Goal: Transaction & Acquisition: Book appointment/travel/reservation

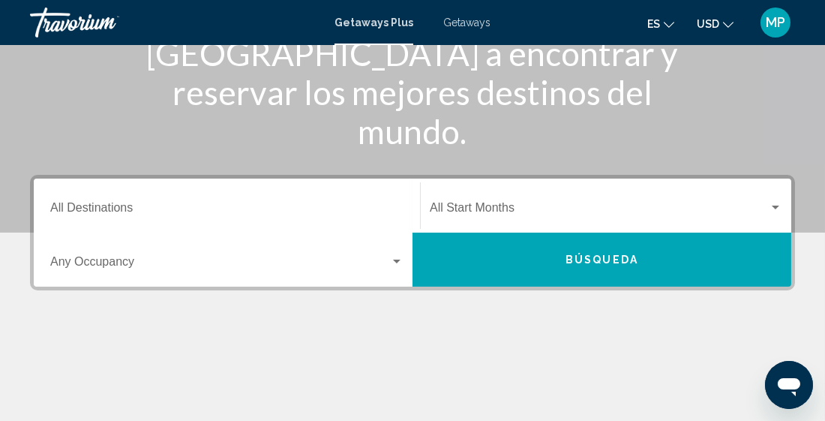
scroll to position [227, 0]
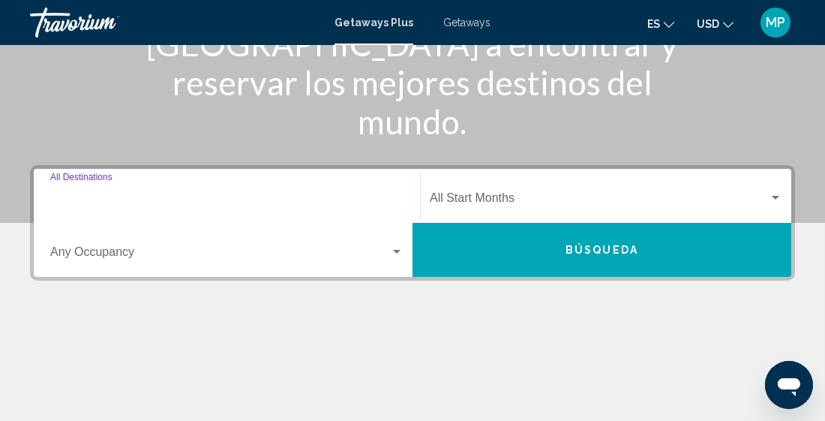
click at [117, 194] on input "Destination All Destinations" at bounding box center [226, 200] width 353 height 13
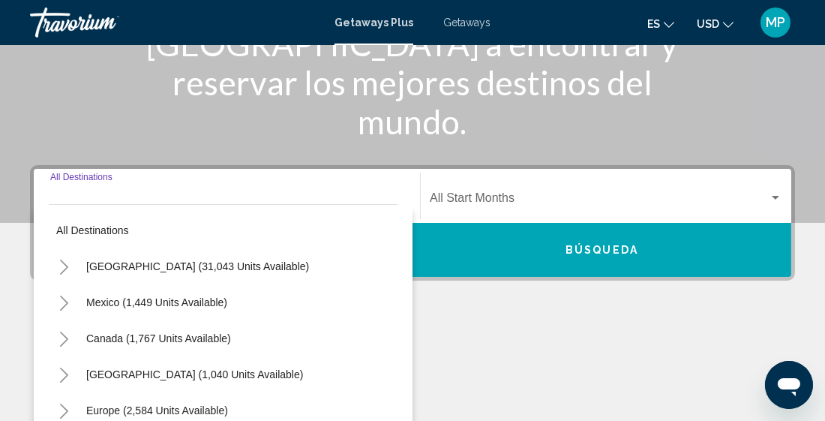
scroll to position [343, 0]
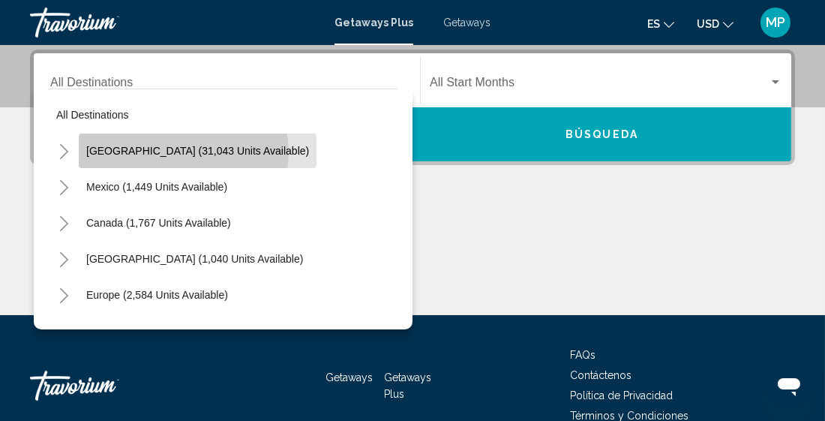
click at [182, 151] on span "[GEOGRAPHIC_DATA] (31,043 units available)" at bounding box center [197, 151] width 223 height 12
type input "**********"
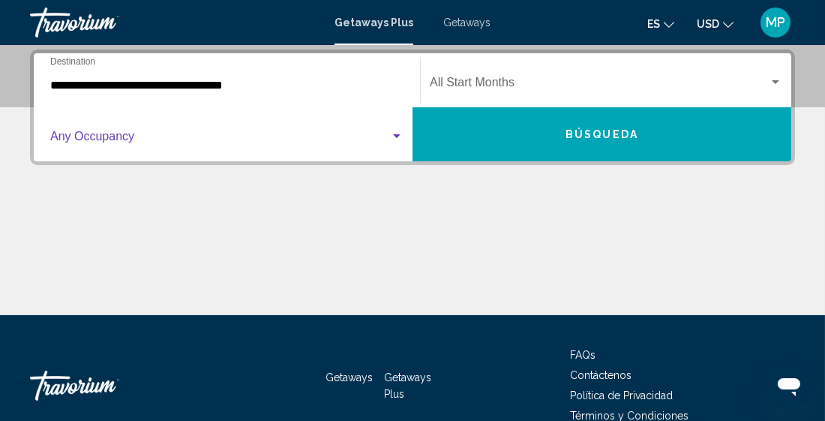
click at [398, 136] on div "Search widget" at bounding box center [396, 136] width 7 height 4
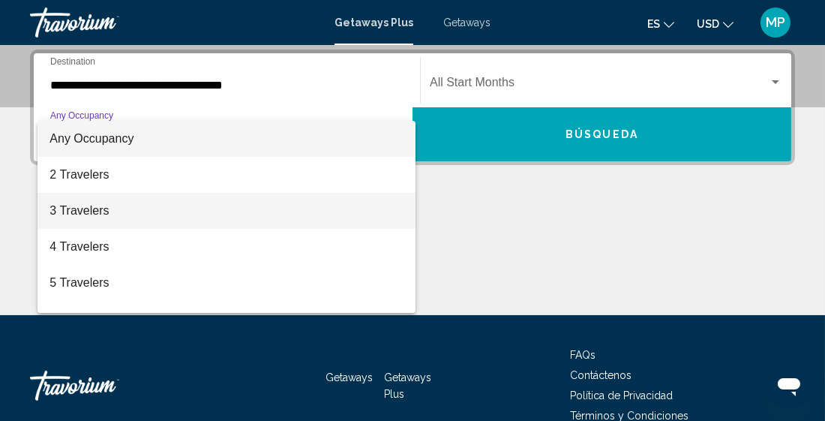
click at [135, 209] on span "3 Travelers" at bounding box center [226, 211] width 354 height 36
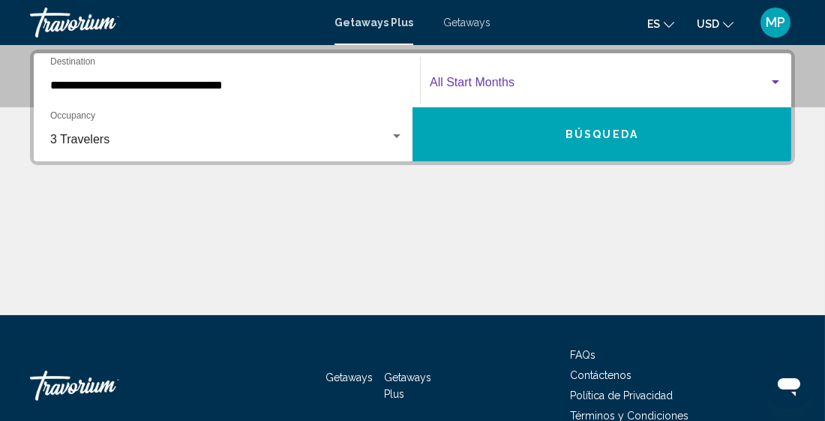
click at [530, 85] on span "Search widget" at bounding box center [599, 85] width 339 height 13
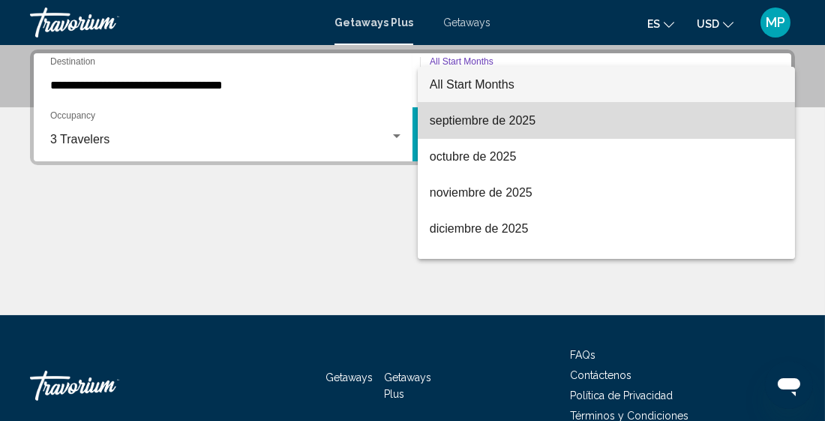
click at [530, 121] on span "septiembre de 2025" at bounding box center [606, 121] width 353 height 36
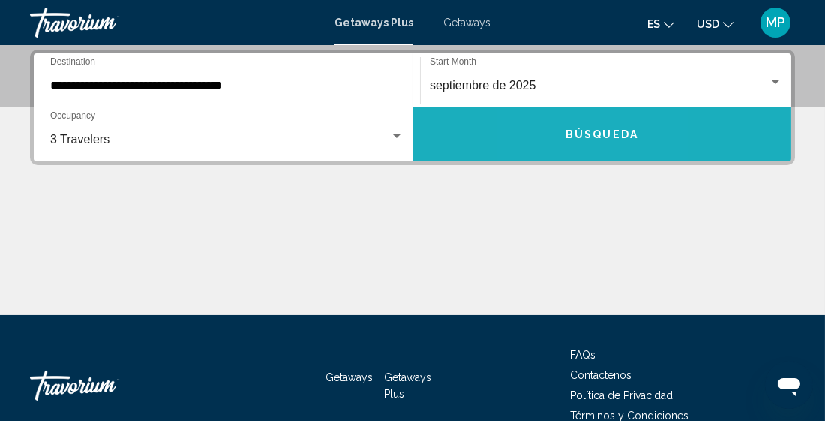
click at [549, 136] on button "Búsqueda" at bounding box center [601, 134] width 379 height 54
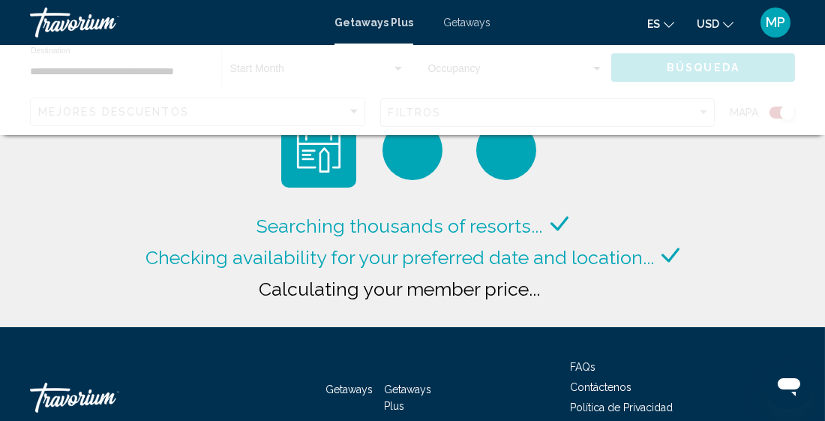
click at [457, 27] on span "Getaways" at bounding box center [466, 22] width 47 height 12
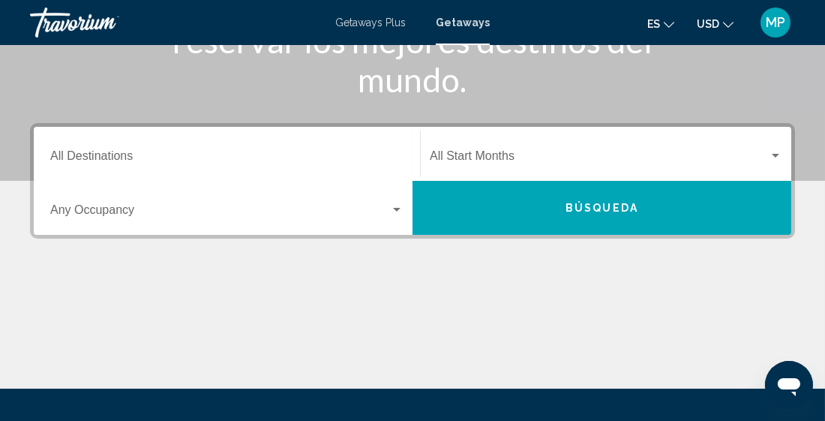
scroll to position [268, 0]
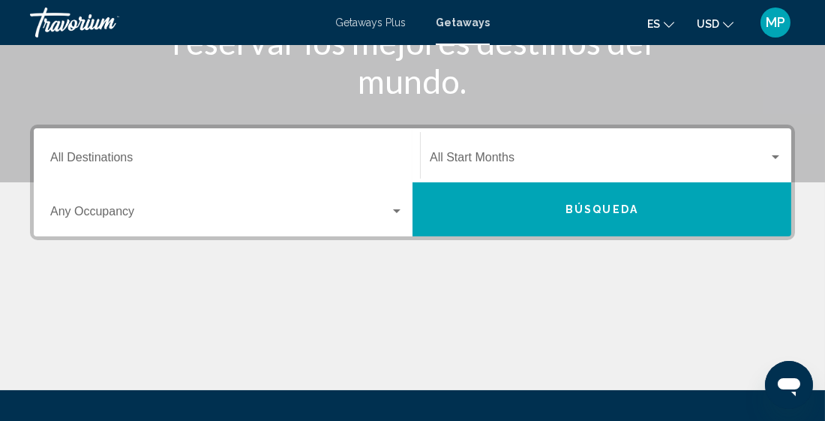
click at [127, 149] on div "Destination All Destinations" at bounding box center [226, 155] width 353 height 47
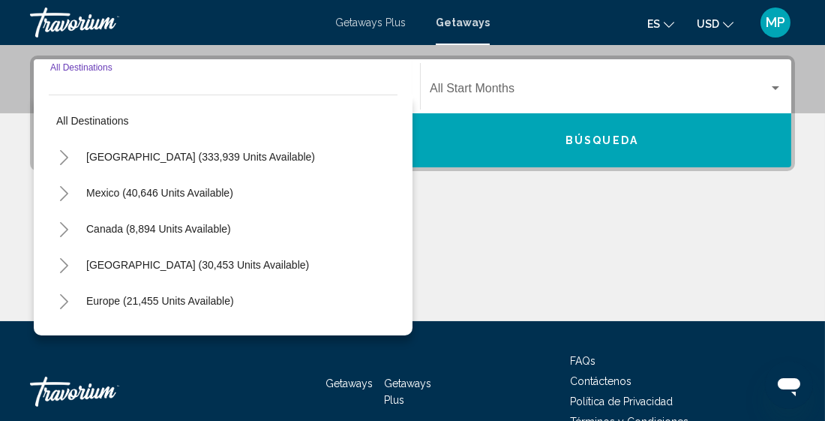
scroll to position [343, 0]
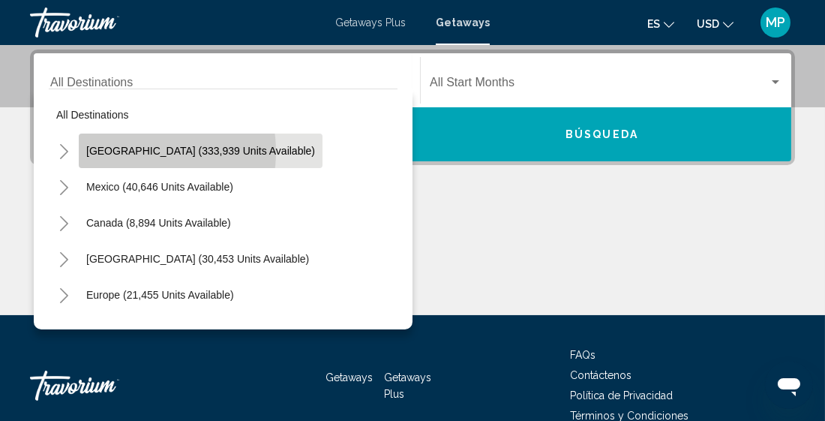
click at [134, 151] on span "United States (333,939 units available)" at bounding box center [200, 151] width 229 height 12
type input "**********"
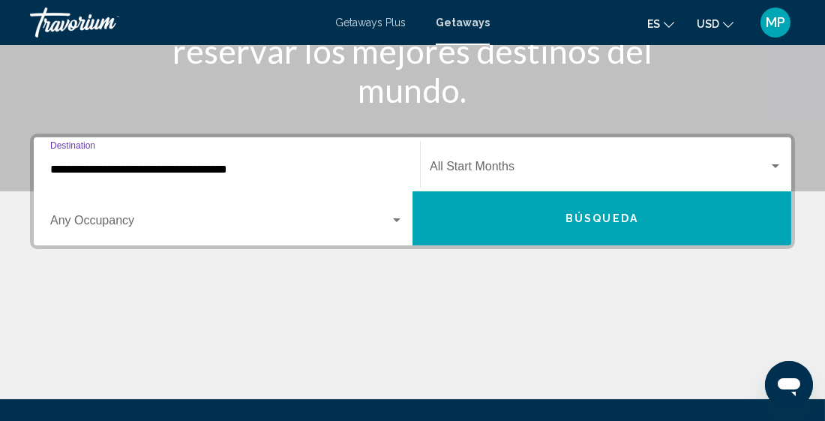
scroll to position [259, 0]
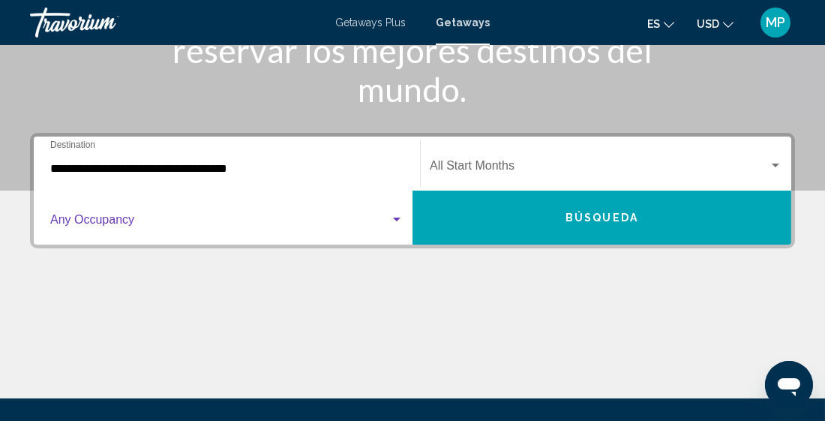
click at [394, 221] on div "Search widget" at bounding box center [396, 220] width 13 height 12
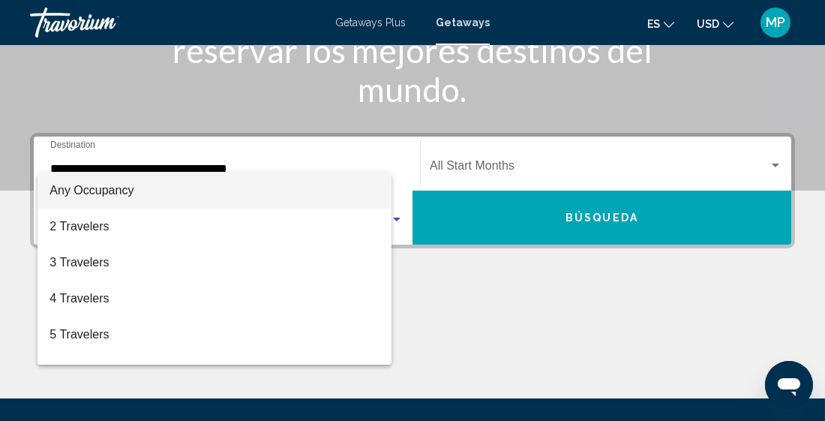
scroll to position [343, 0]
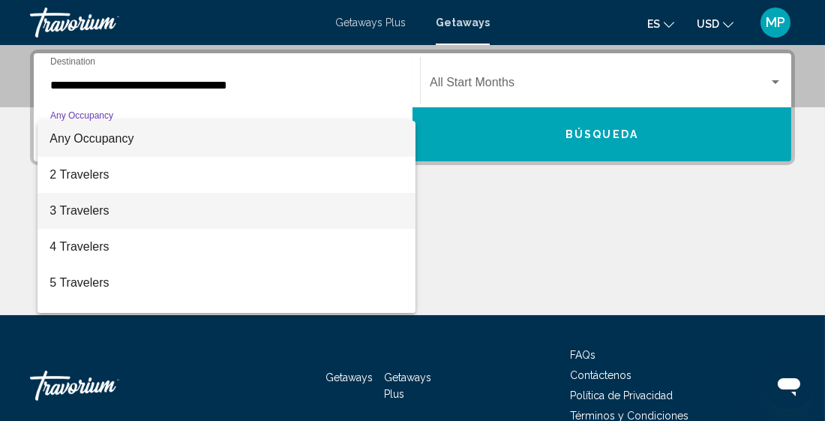
click at [230, 212] on span "3 Travelers" at bounding box center [226, 211] width 354 height 36
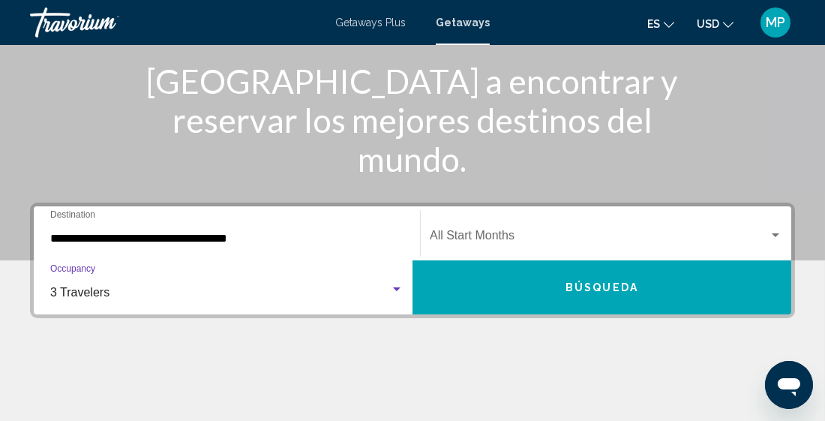
scroll to position [189, 0]
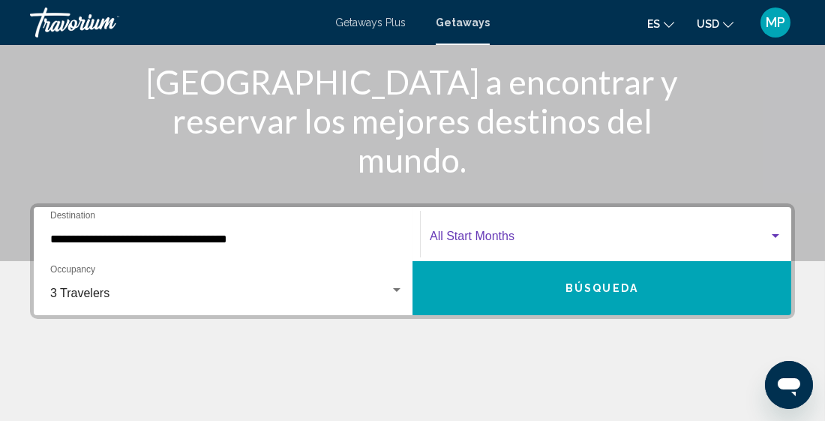
click at [771, 236] on div "Search widget" at bounding box center [774, 236] width 13 height 12
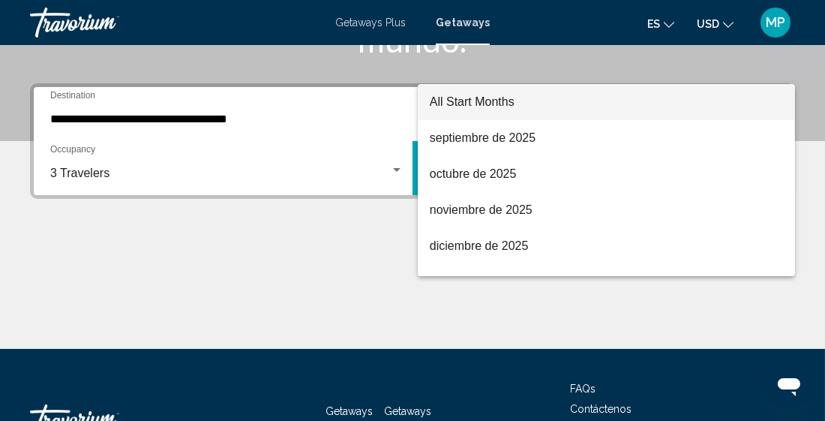
scroll to position [343, 0]
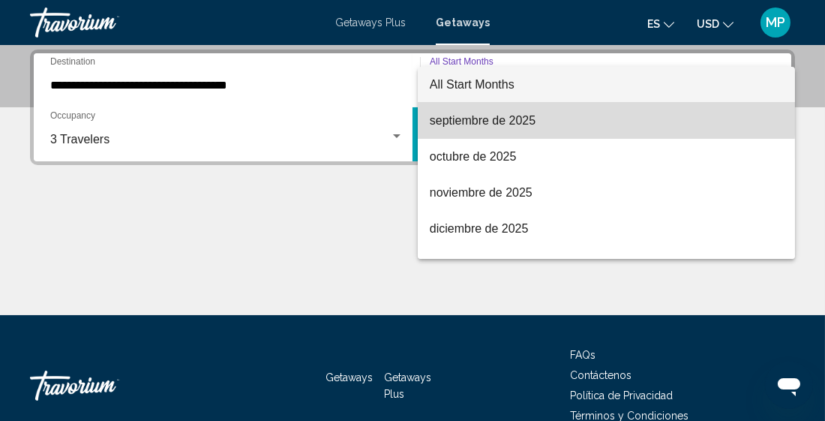
click at [529, 117] on span "septiembre de 2025" at bounding box center [606, 121] width 353 height 36
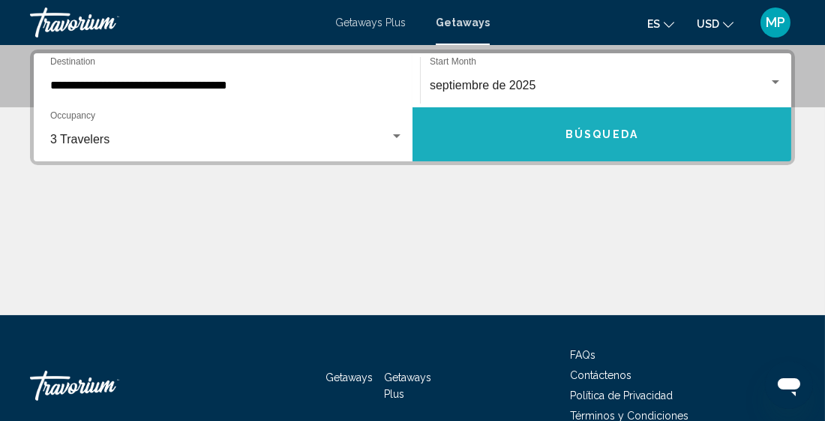
click at [576, 134] on span "Búsqueda" at bounding box center [601, 135] width 73 height 12
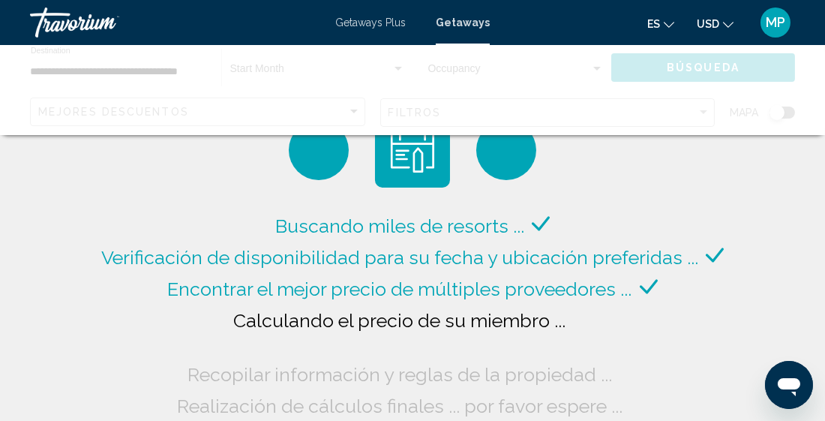
click at [573, 144] on div "Buscando miles de resorts ... Verificación de disponibilidad para su fecha y ub…" at bounding box center [412, 266] width 630 height 309
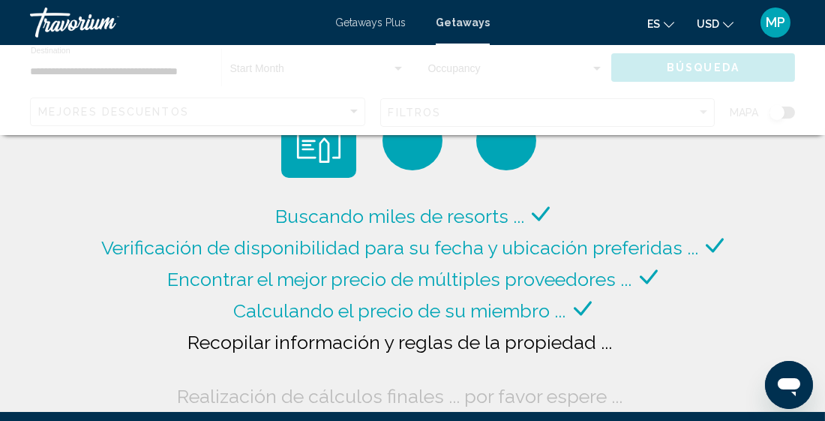
scroll to position [11, 0]
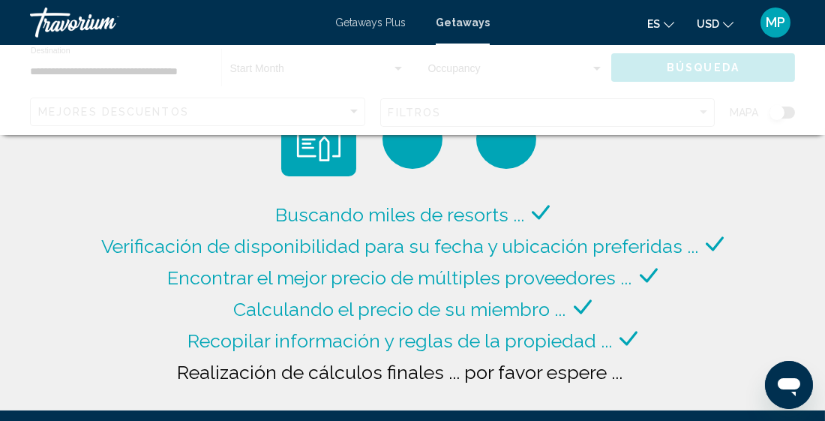
click at [744, 380] on div "Buscando miles de resorts ... Verificación de disponibilidad para su fecha y ub…" at bounding box center [412, 199] width 825 height 421
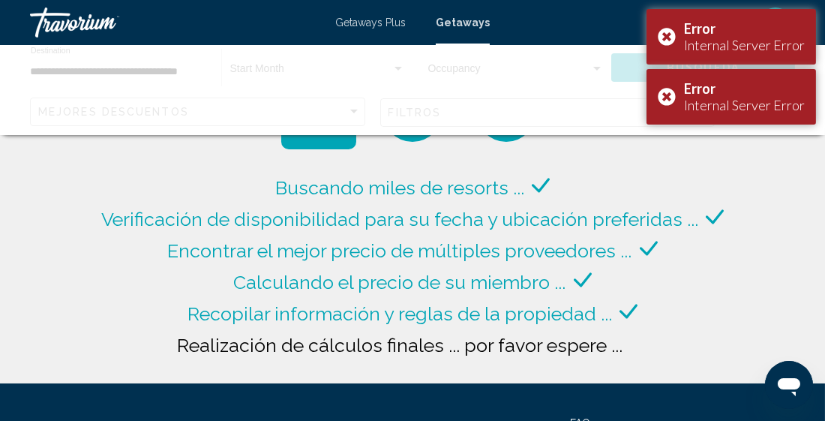
scroll to position [0, 0]
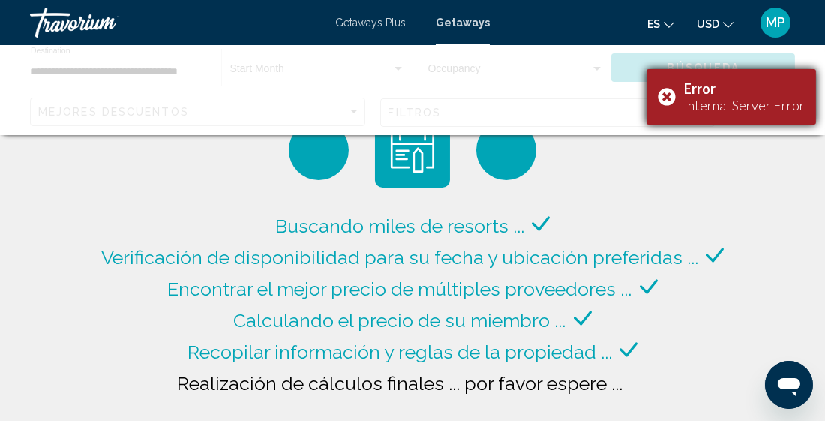
click at [729, 85] on div "Error" at bounding box center [744, 88] width 121 height 16
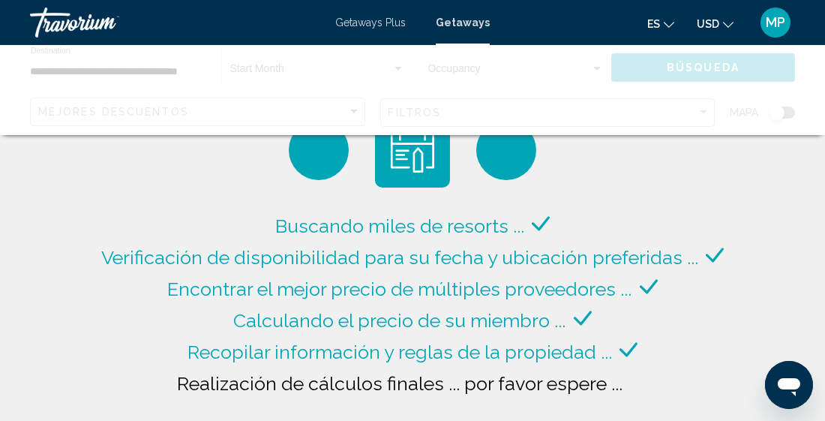
click at [414, 269] on div "Verificación de disponibilidad para su fecha y ubicación preferidas ..." at bounding box center [412, 256] width 622 height 31
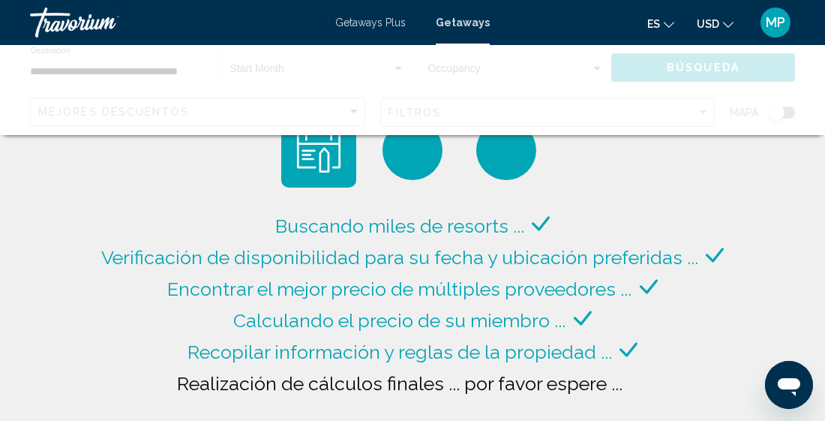
click at [789, 385] on icon "Abrir ventana de mensajería" at bounding box center [788, 386] width 22 height 18
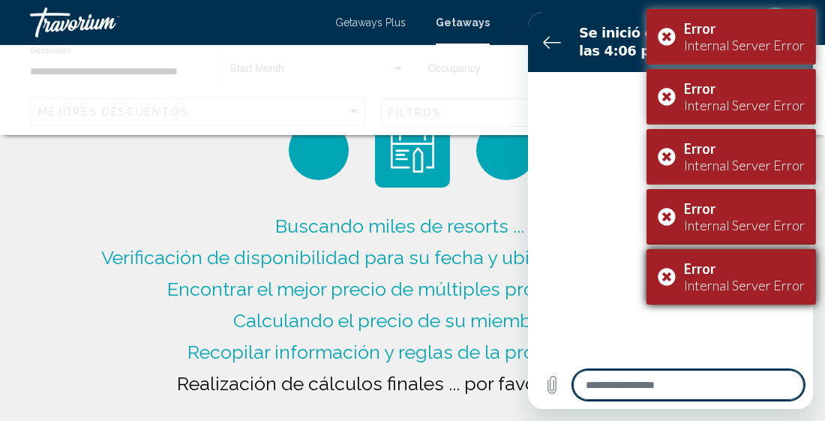
type textarea "*"
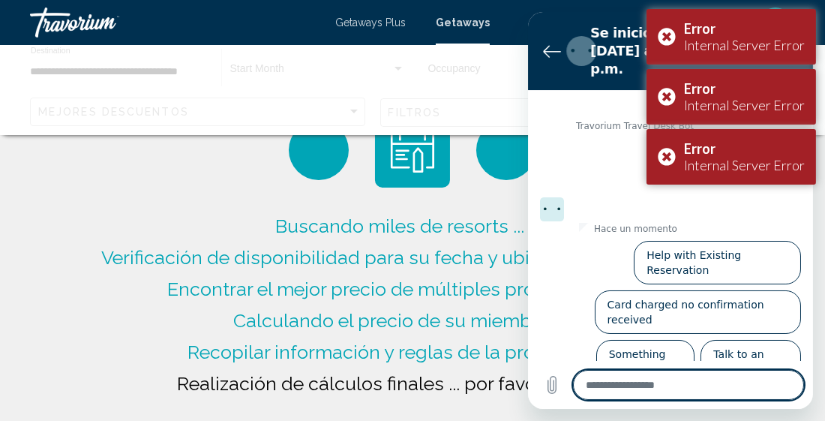
click at [679, 383] on textarea at bounding box center [687, 385] width 231 height 30
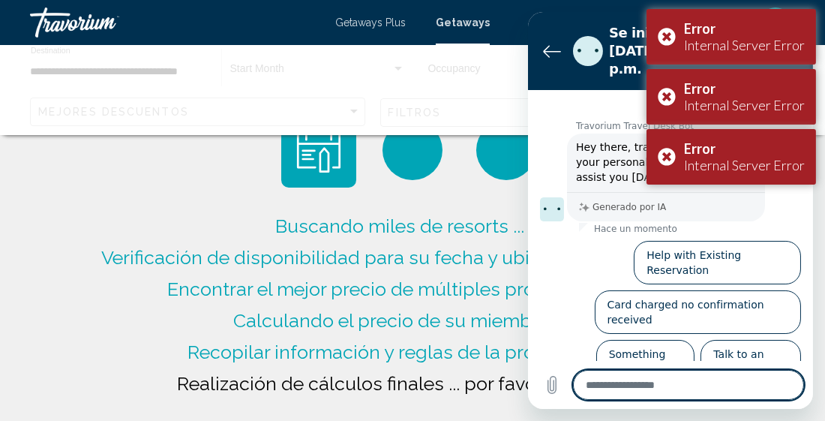
type textarea "*"
type textarea "**"
type textarea "*"
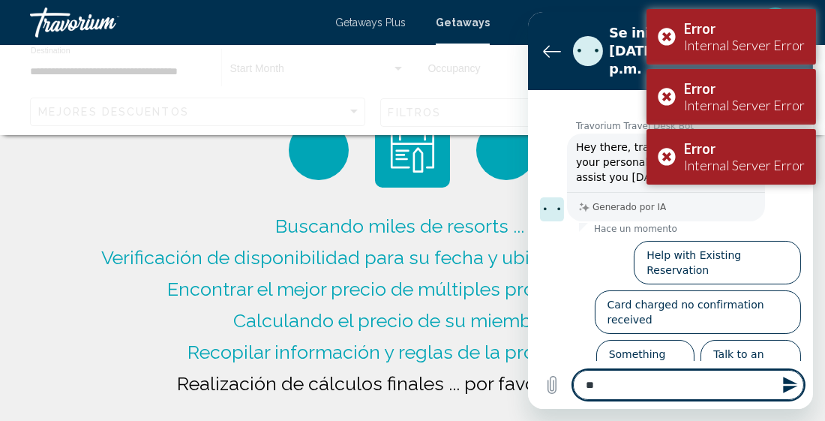
type textarea "***"
type textarea "*"
type textarea "***"
type textarea "*"
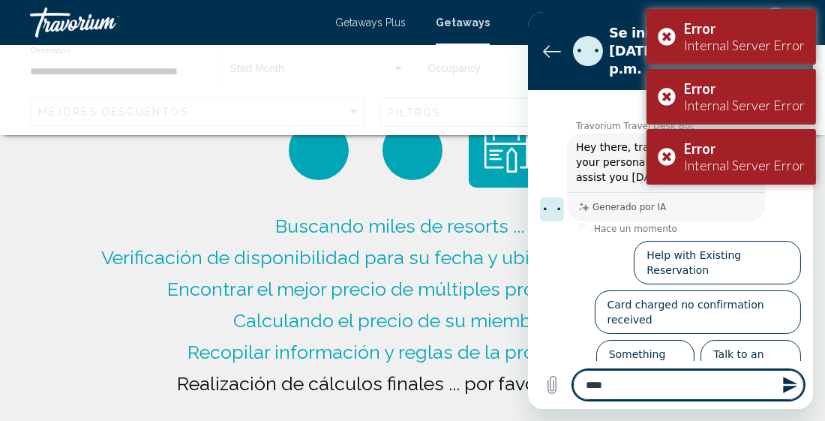
type textarea "*****"
type textarea "*"
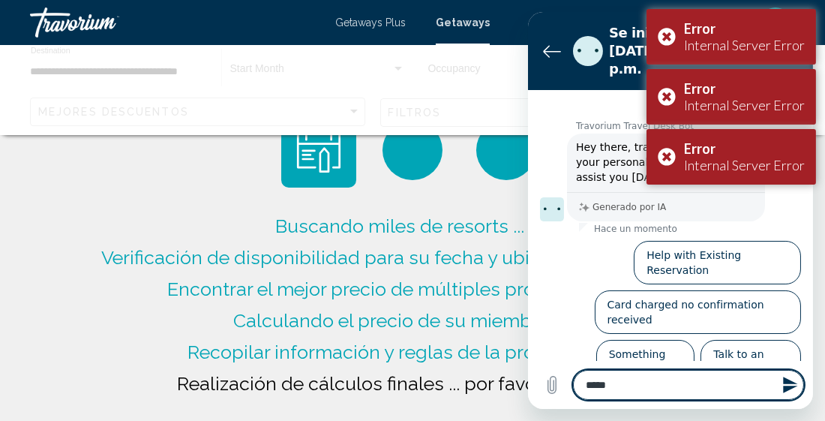
type textarea "*****"
type textarea "*"
type textarea "*******"
type textarea "*"
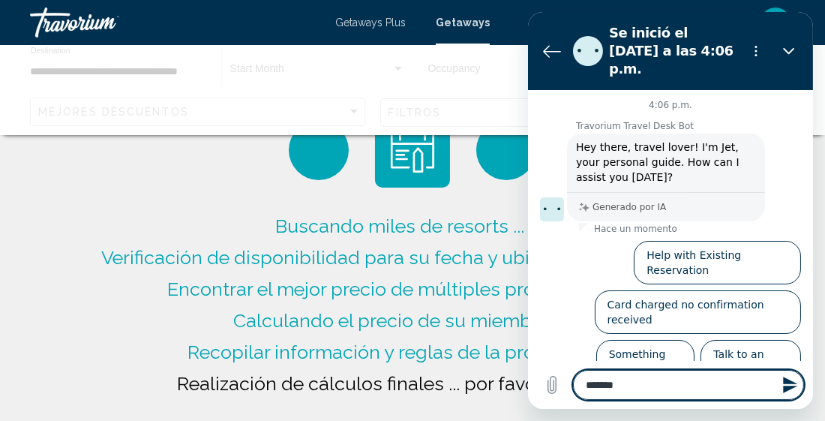
type textarea "********"
type textarea "*"
type textarea "*********"
type textarea "*"
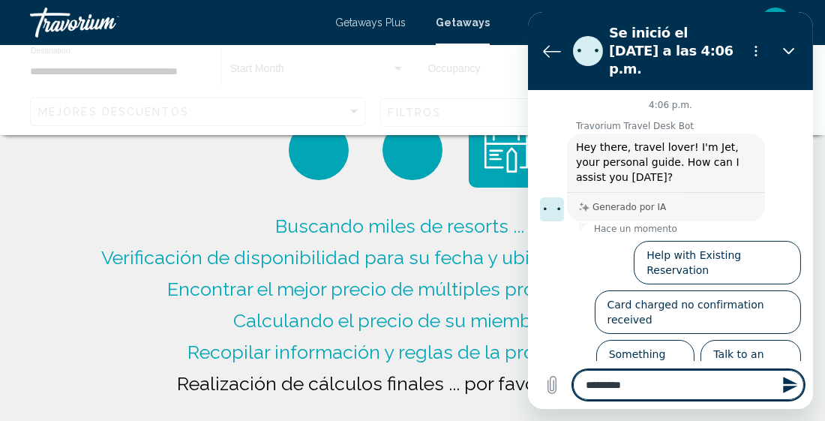
type textarea "**********"
type textarea "*"
type textarea "**********"
type textarea "*"
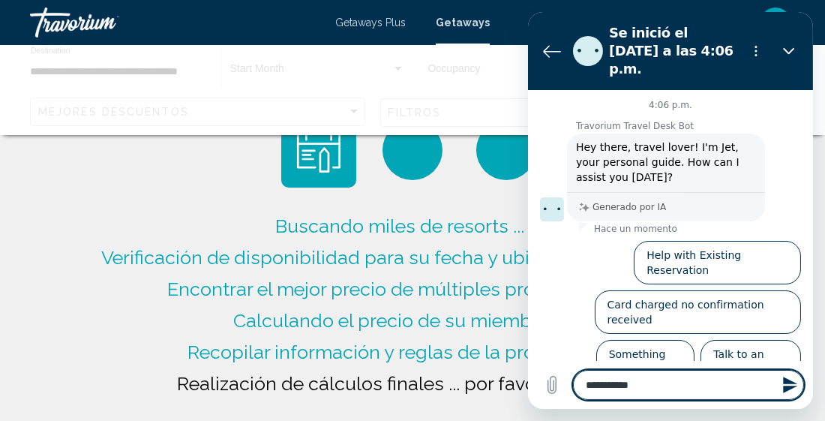
type textarea "**********"
type textarea "*"
type textarea "**********"
type textarea "*"
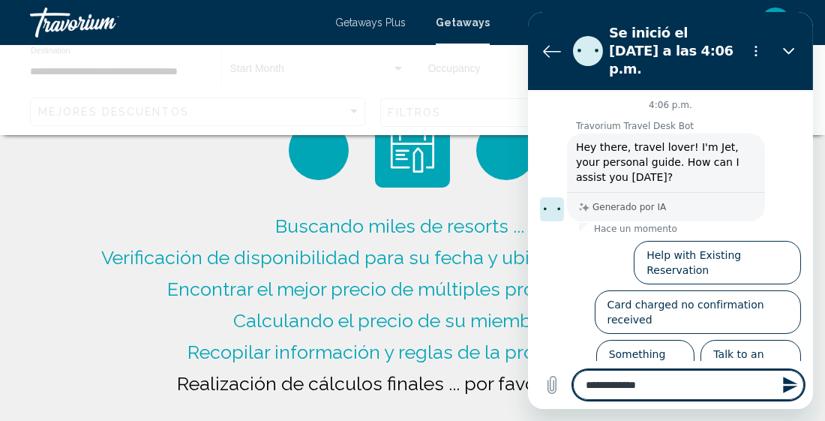
type textarea "**********"
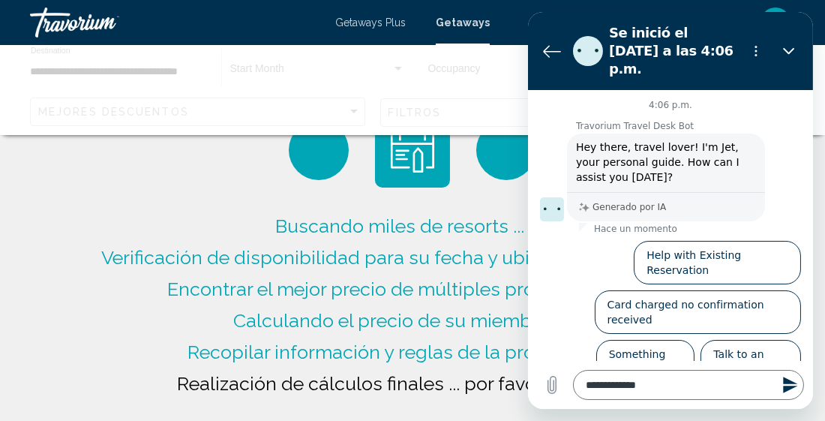
click at [788, 385] on icon "Enviar mensaje" at bounding box center [789, 385] width 18 height 18
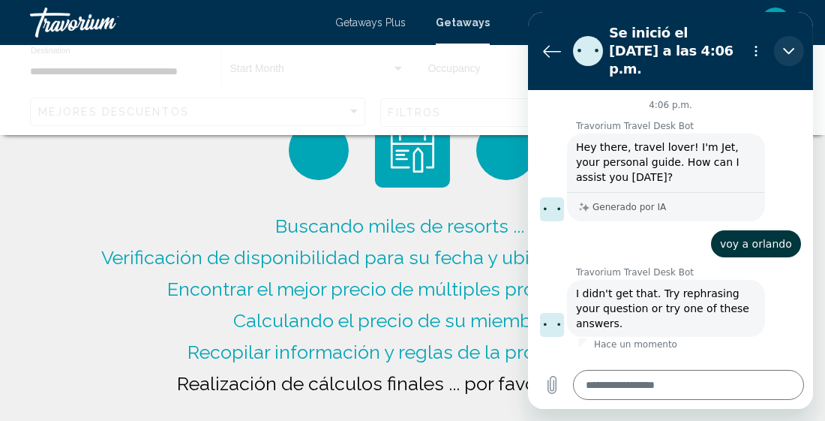
click at [788, 45] on icon "Cerrar" at bounding box center [788, 51] width 12 height 12
type textarea "*"
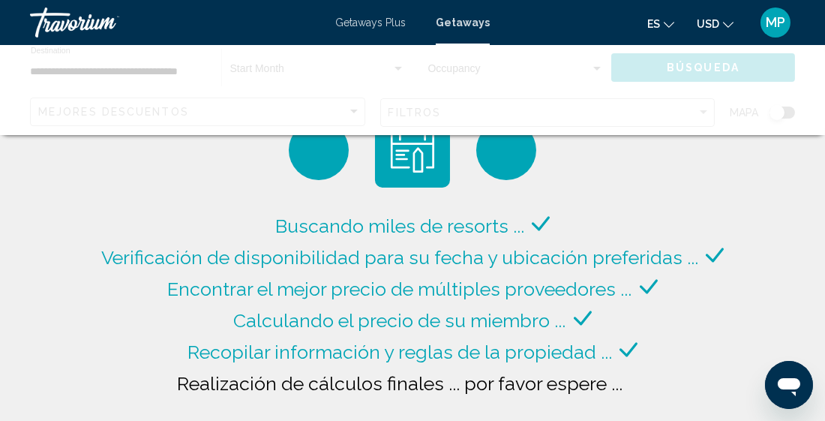
scroll to position [184, 0]
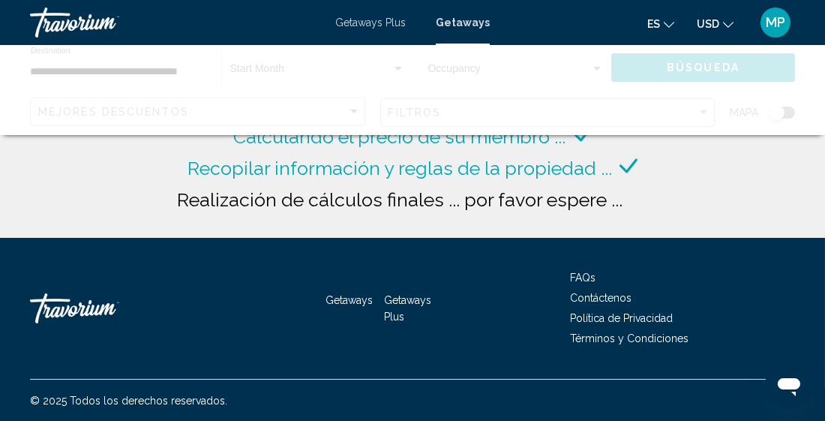
click at [358, 298] on span "Getaways" at bounding box center [348, 300] width 47 height 12
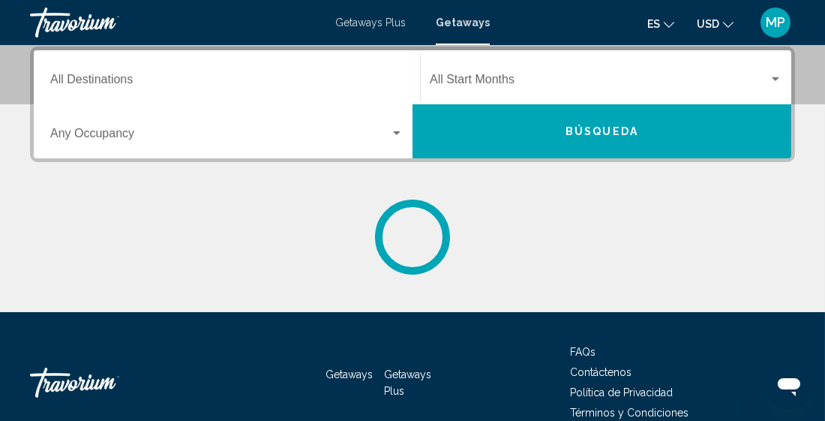
scroll to position [346, 0]
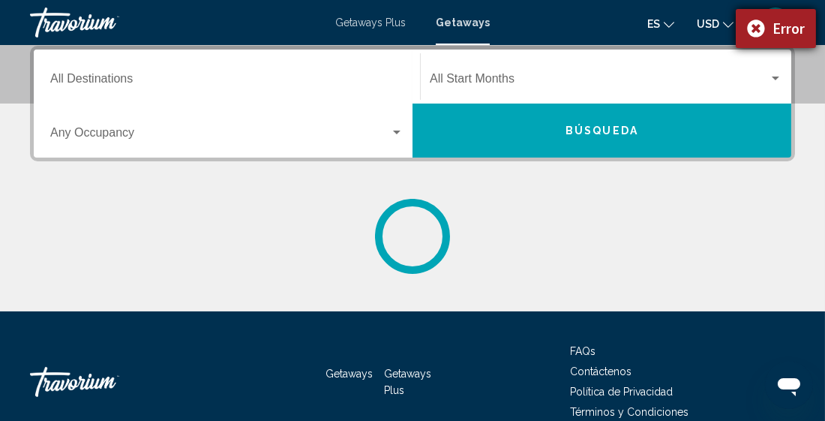
click at [757, 27] on div "Error" at bounding box center [775, 28] width 80 height 39
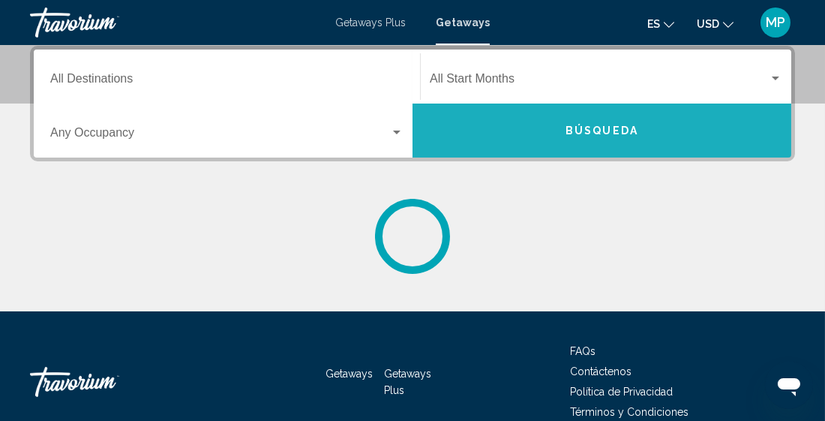
click at [624, 126] on span "Búsqueda" at bounding box center [601, 131] width 73 height 12
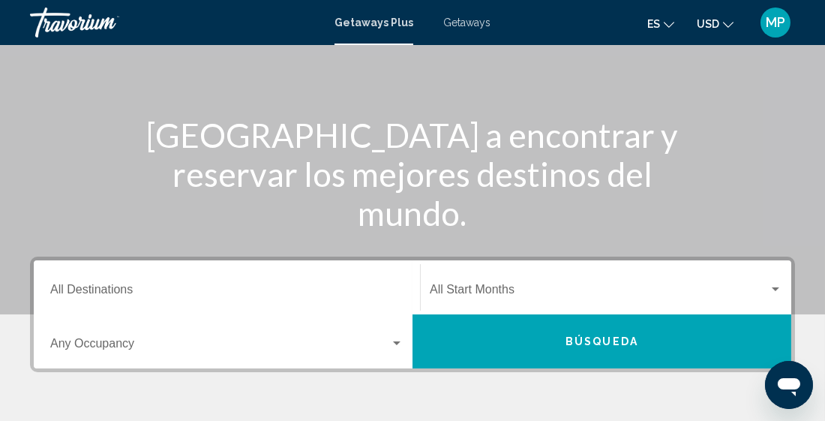
scroll to position [134, 0]
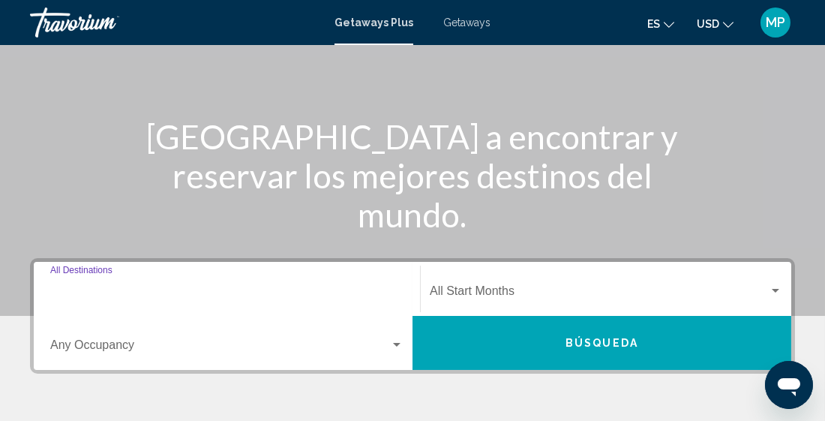
click at [132, 287] on input "Destination All Destinations" at bounding box center [226, 293] width 353 height 13
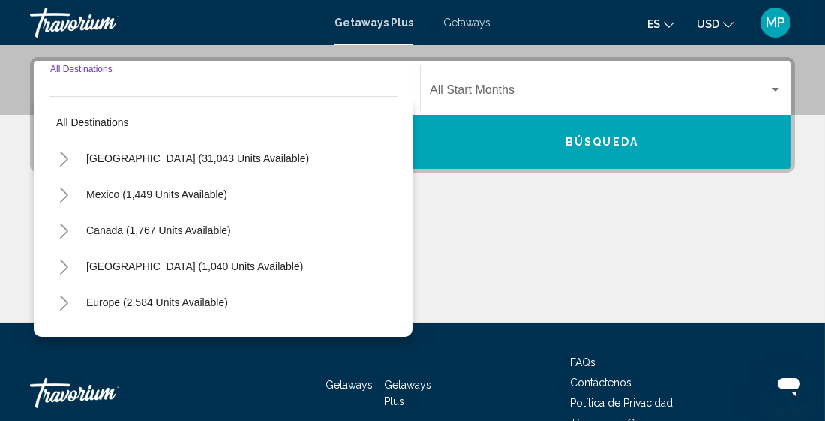
scroll to position [343, 0]
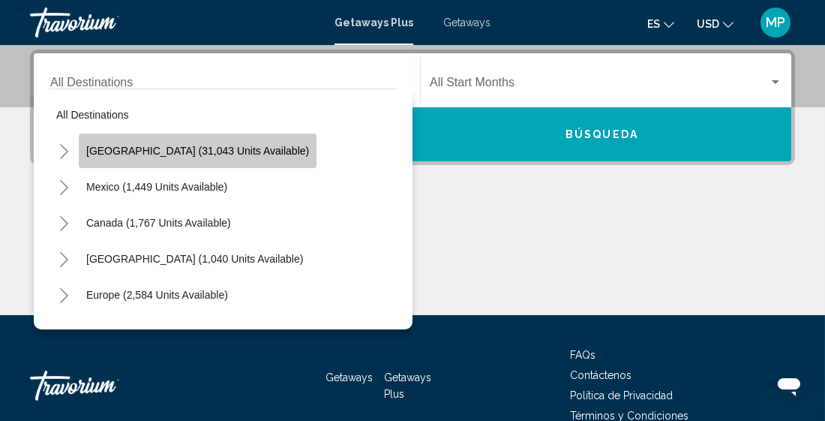
click at [250, 155] on span "[GEOGRAPHIC_DATA] (31,043 units available)" at bounding box center [197, 151] width 223 height 12
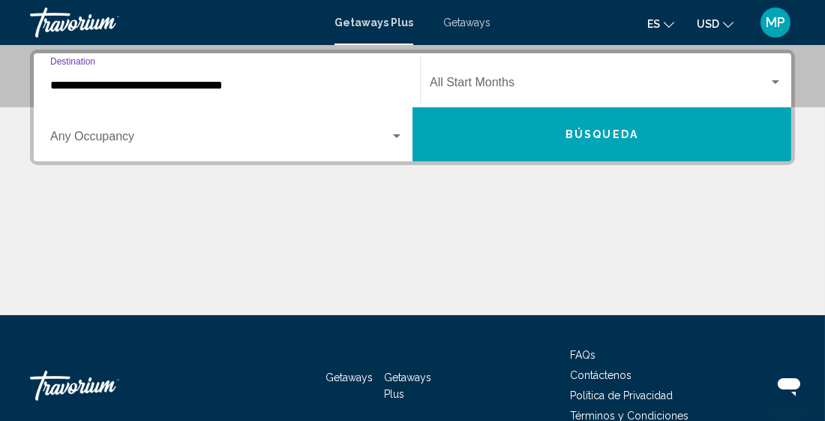
click at [232, 84] on input "**********" at bounding box center [226, 85] width 353 height 13
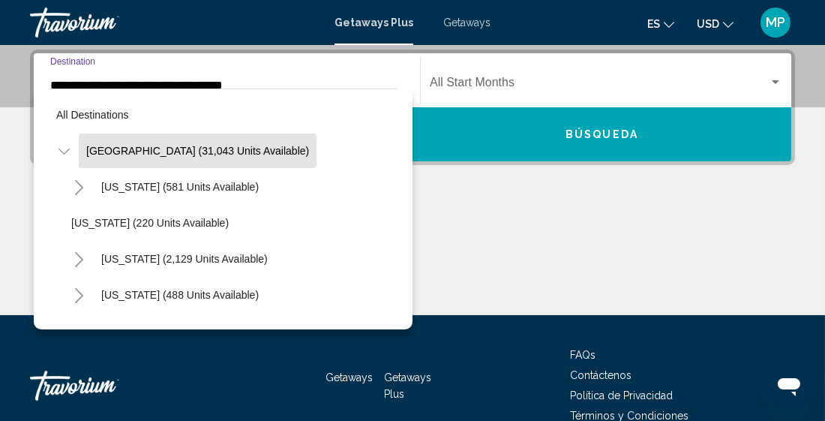
scroll to position [282, 0]
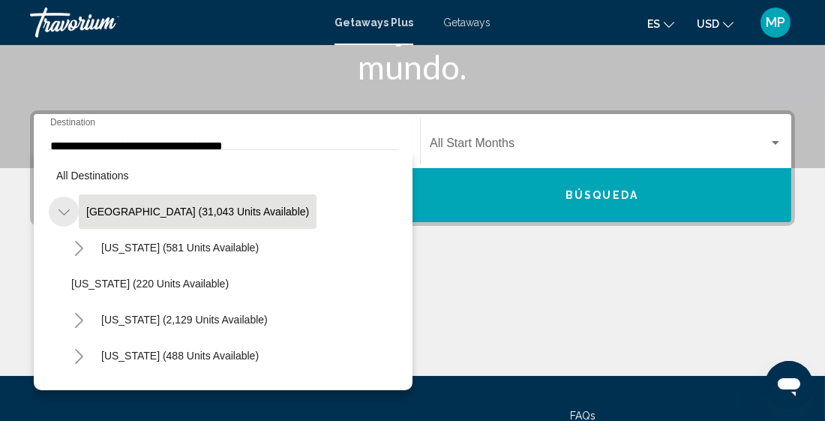
click at [61, 215] on icon "Toggle United States (31,043 units available)" at bounding box center [63, 212] width 11 height 15
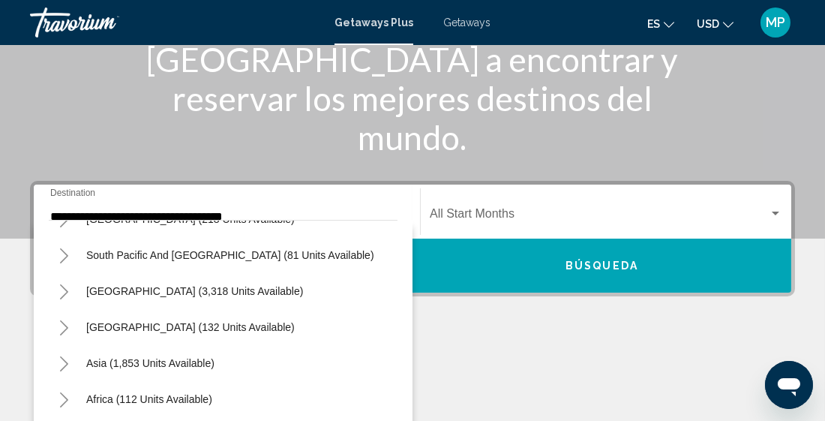
scroll to position [209, 0]
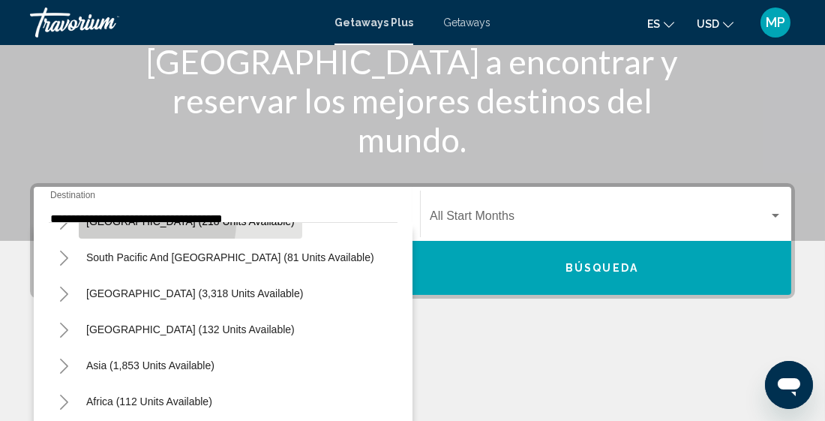
click at [155, 222] on span "[GEOGRAPHIC_DATA] (218 units available)" at bounding box center [190, 221] width 208 height 12
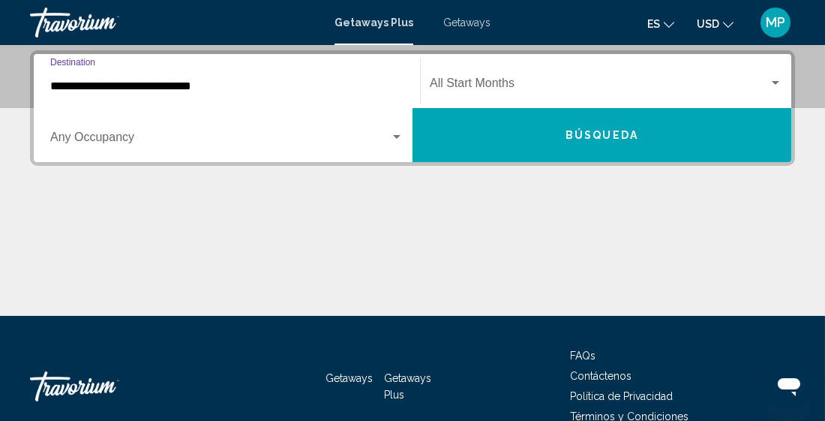
scroll to position [343, 0]
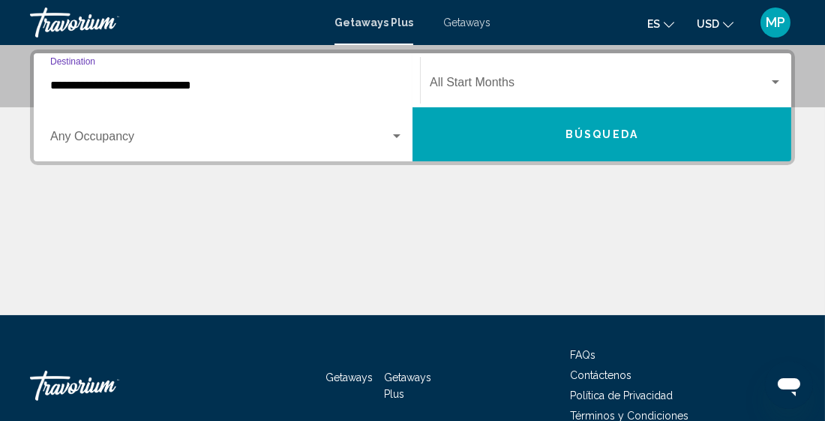
click at [187, 86] on input "**********" at bounding box center [226, 85] width 353 height 13
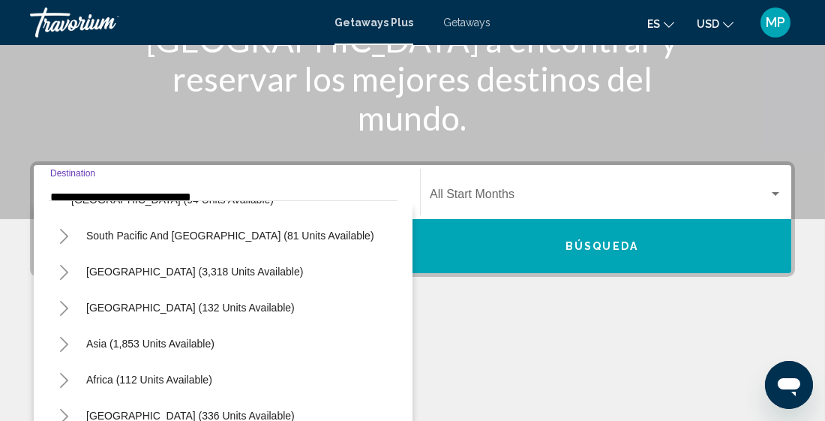
scroll to position [230, 0]
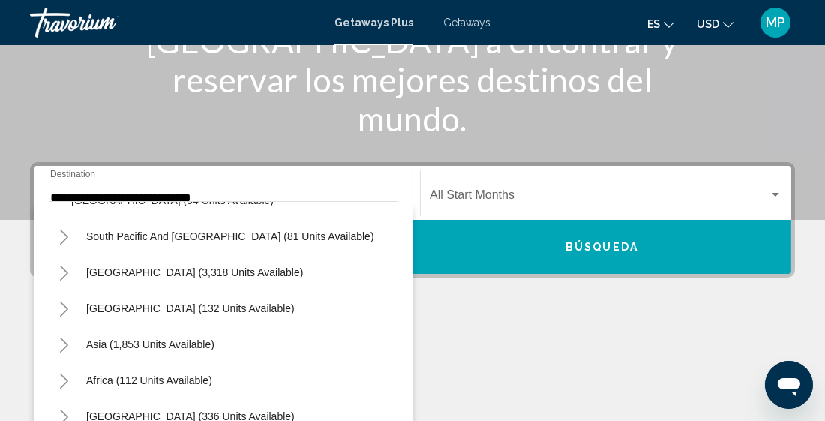
click at [212, 188] on div "**********" at bounding box center [226, 192] width 353 height 47
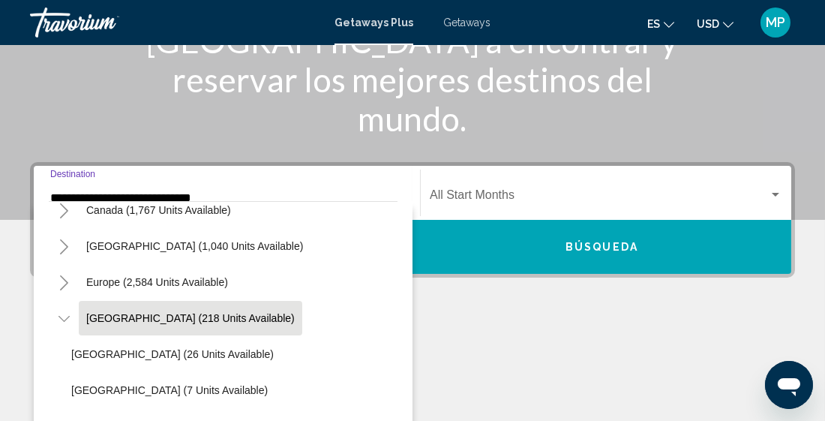
scroll to position [338, 0]
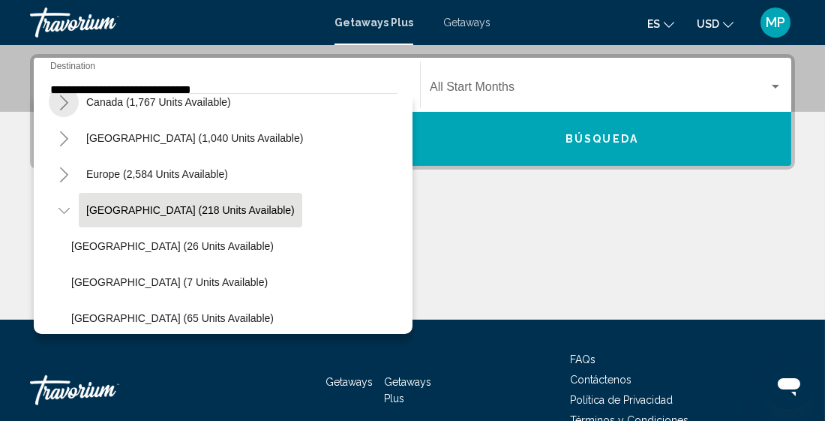
click at [65, 103] on icon "Toggle Canada (1,767 units available)" at bounding box center [63, 102] width 11 height 15
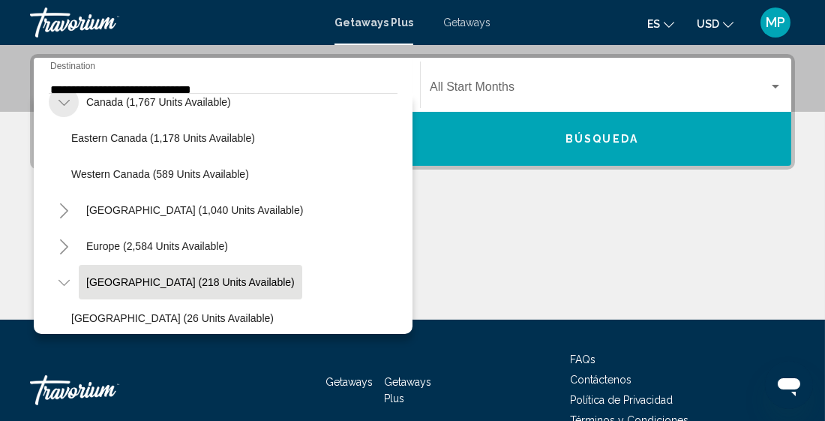
click at [65, 103] on icon "Toggle Canada (1,767 units available)" at bounding box center [63, 102] width 11 height 15
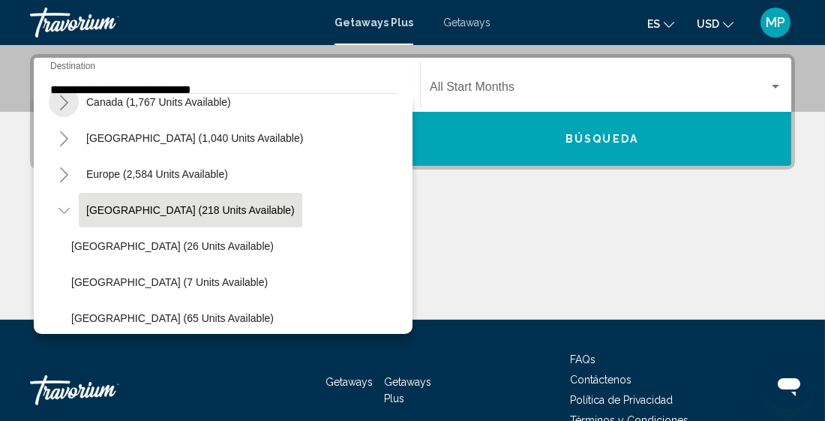
click at [65, 103] on icon "Toggle Canada (1,767 units available)" at bounding box center [63, 102] width 11 height 15
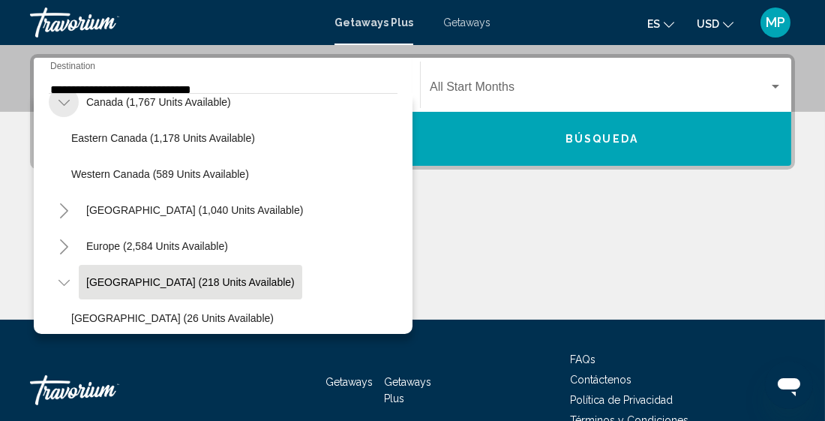
click at [64, 103] on icon "Toggle Canada (1,767 units available)" at bounding box center [63, 102] width 11 height 15
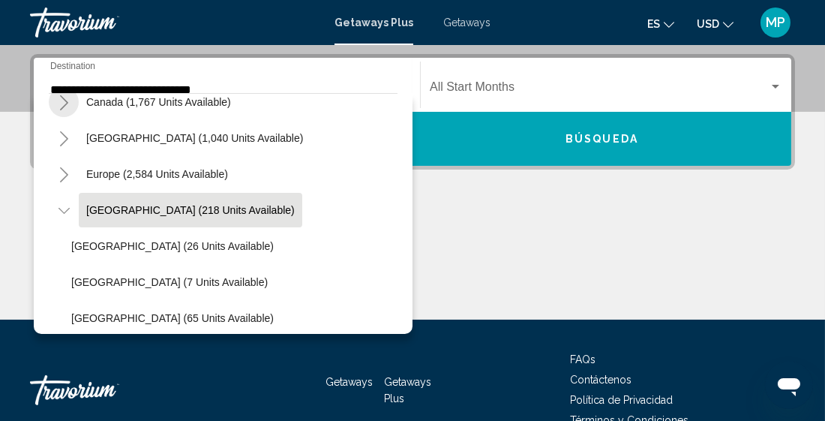
click at [64, 103] on icon "Toggle Canada (1,767 units available)" at bounding box center [63, 102] width 11 height 15
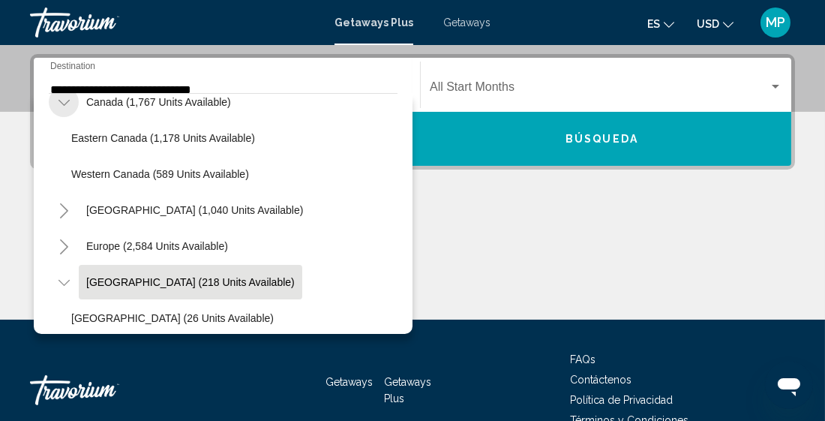
click at [64, 103] on icon "Toggle Canada (1,767 units available)" at bounding box center [63, 102] width 11 height 15
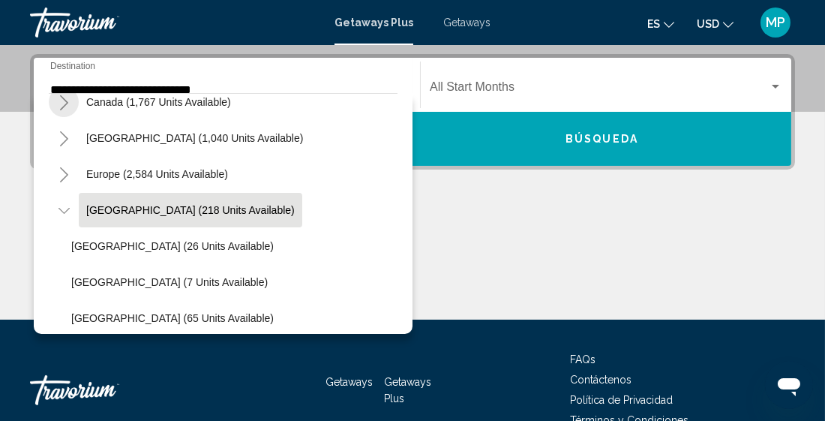
click at [64, 103] on icon "Toggle Canada (1,767 units available)" at bounding box center [63, 102] width 11 height 15
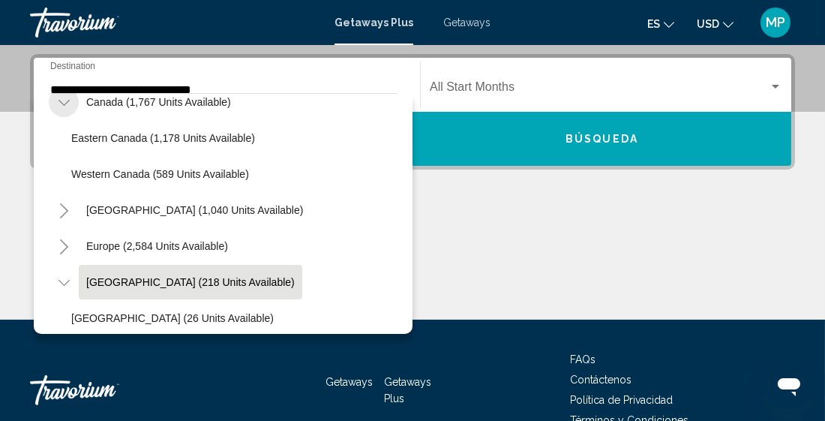
click at [64, 103] on icon "Toggle Canada (1,767 units available)" at bounding box center [63, 102] width 11 height 15
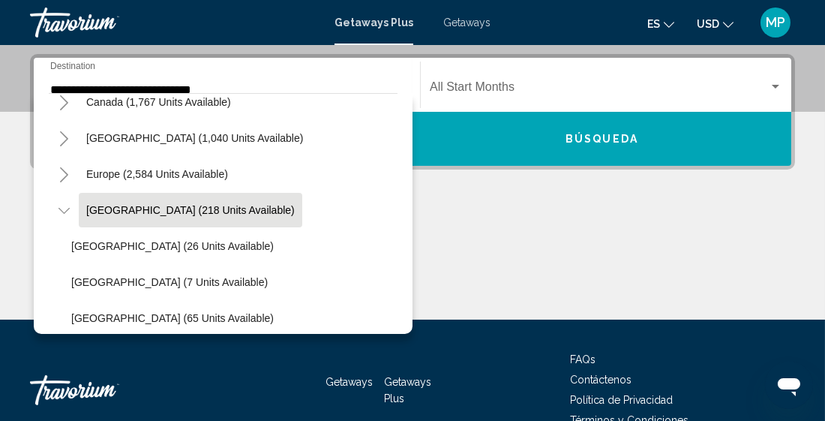
click at [64, 103] on icon "Toggle Canada (1,767 units available)" at bounding box center [63, 102] width 11 height 15
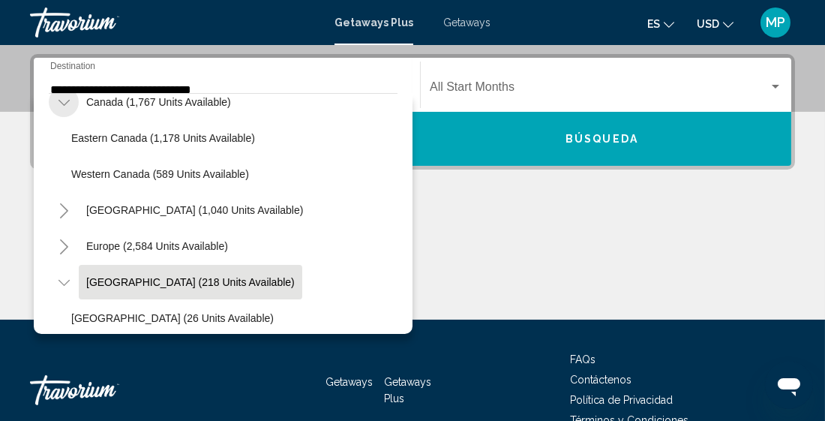
click at [64, 103] on icon "Toggle Canada (1,767 units available)" at bounding box center [63, 102] width 11 height 15
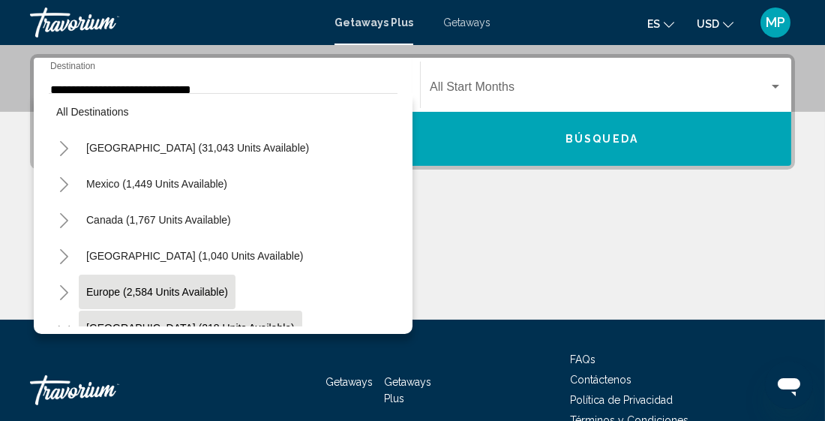
scroll to position [0, 0]
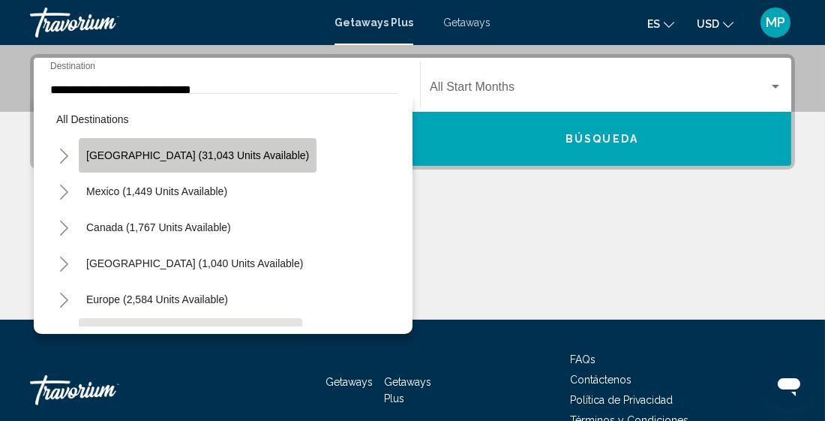
click at [257, 157] on span "[GEOGRAPHIC_DATA] (31,043 units available)" at bounding box center [197, 155] width 223 height 12
type input "**********"
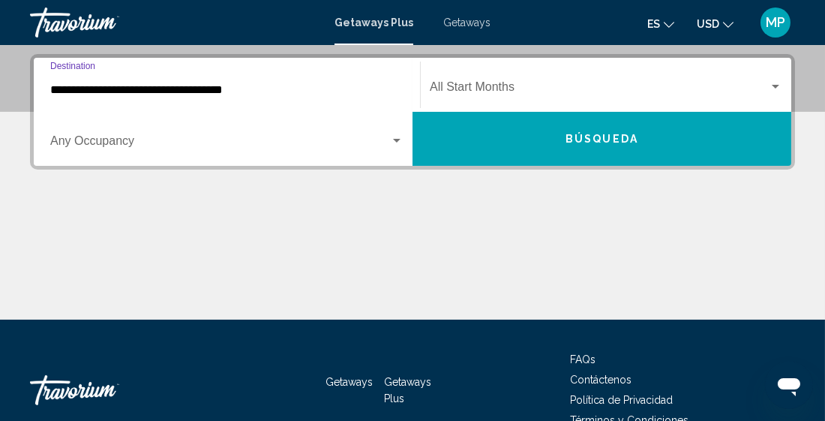
scroll to position [343, 0]
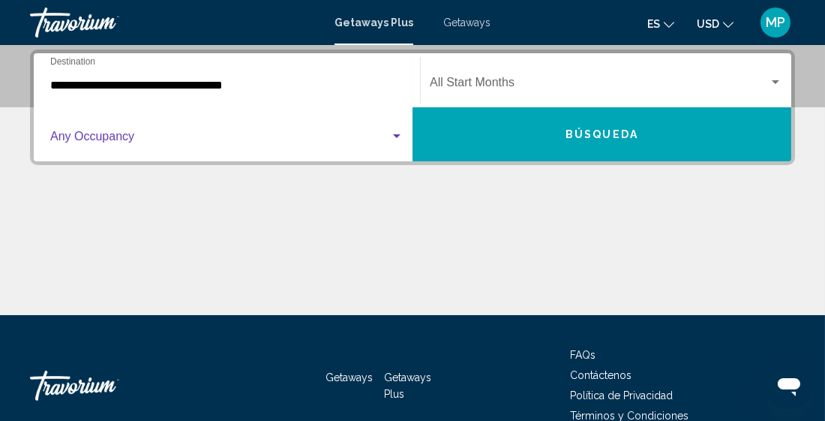
click at [395, 137] on div "Search widget" at bounding box center [396, 136] width 13 height 12
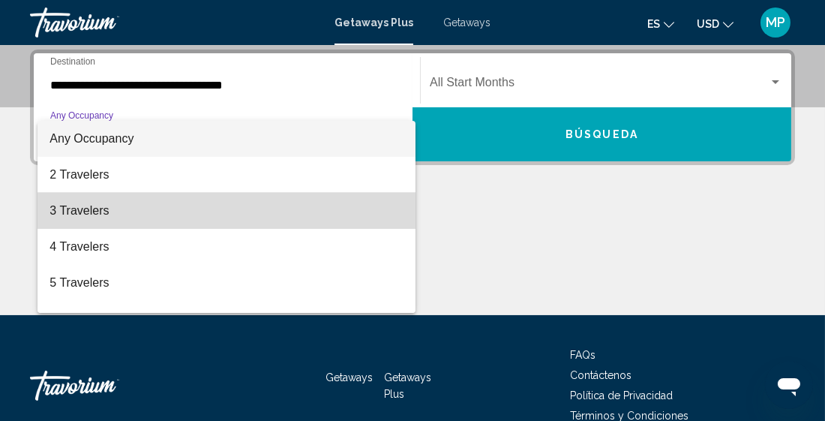
click at [183, 205] on span "3 Travelers" at bounding box center [226, 211] width 354 height 36
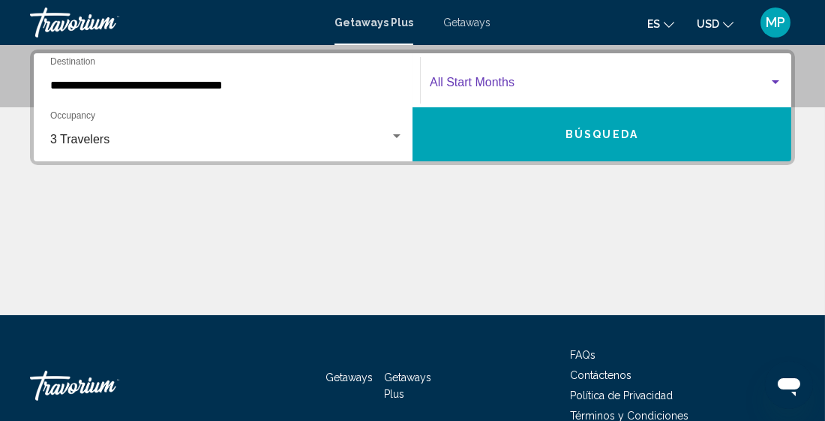
click at [771, 82] on div "Search widget" at bounding box center [774, 82] width 13 height 12
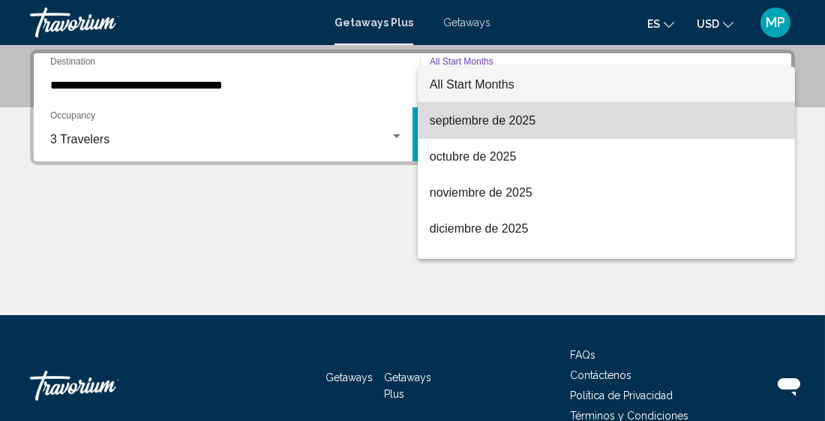
click at [595, 115] on span "septiembre de 2025" at bounding box center [606, 121] width 353 height 36
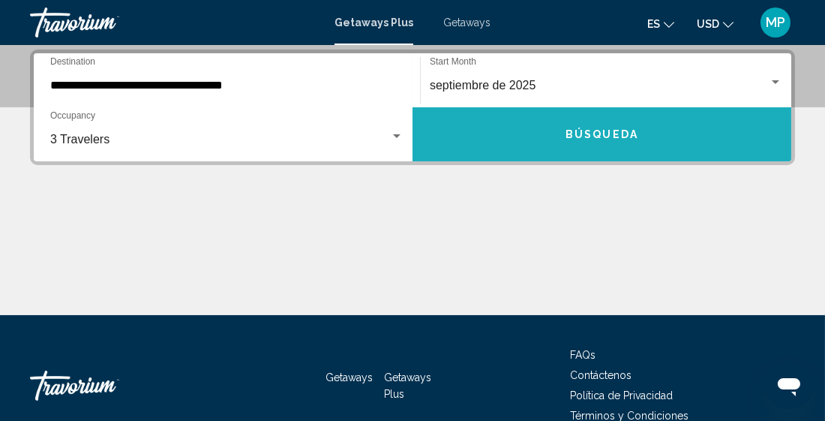
click at [583, 134] on span "Búsqueda" at bounding box center [601, 135] width 73 height 12
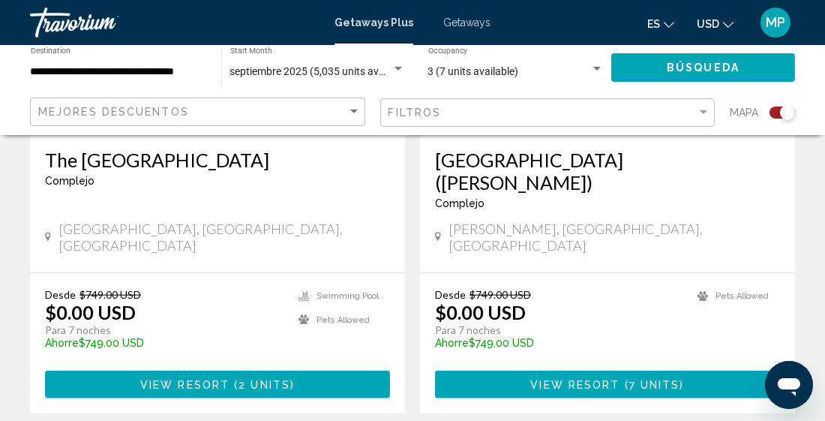
scroll to position [3519, 0]
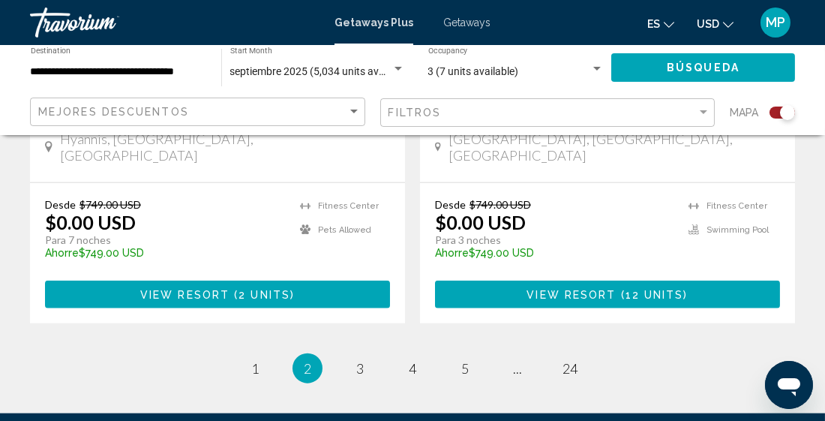
scroll to position [3592, 0]
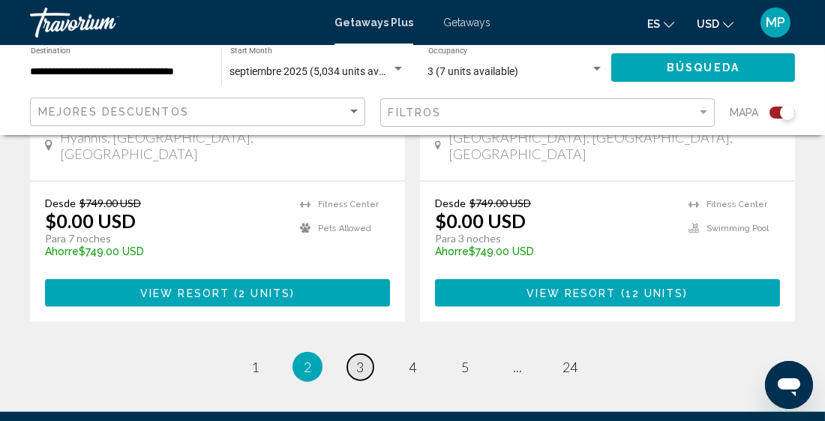
click at [361, 358] on span "3" at bounding box center [359, 366] width 7 height 16
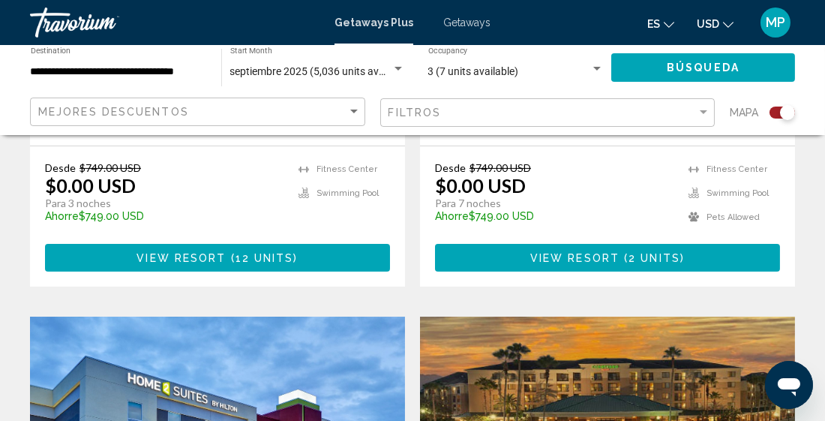
scroll to position [900, 0]
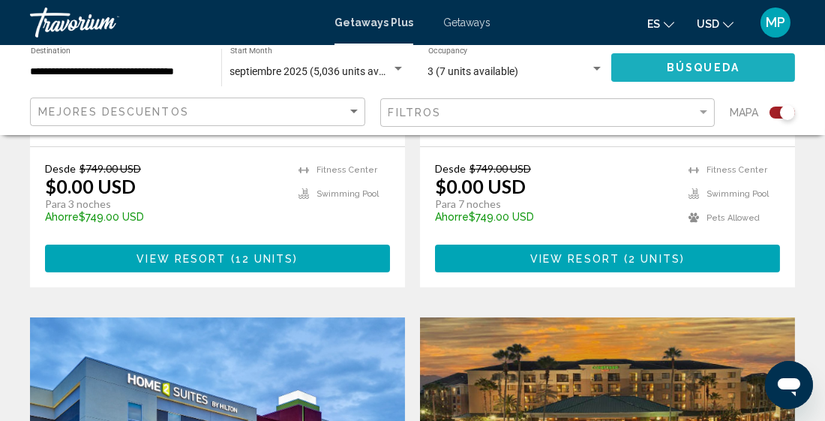
click at [632, 72] on button "Búsqueda" at bounding box center [703, 67] width 184 height 28
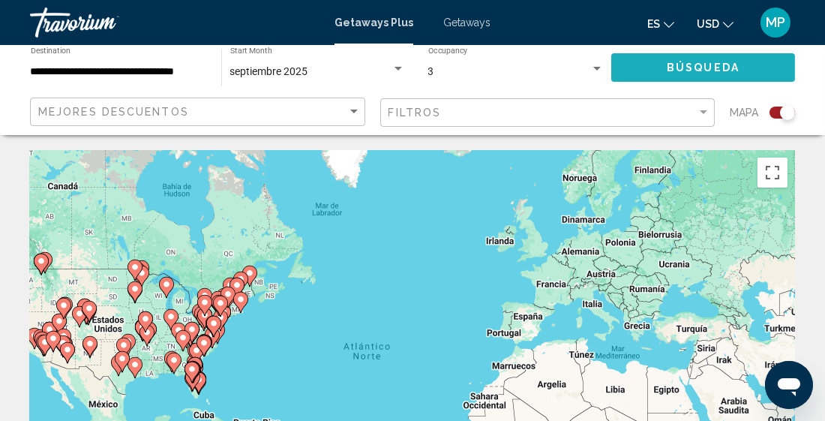
click at [631, 66] on button "Búsqueda" at bounding box center [703, 67] width 184 height 28
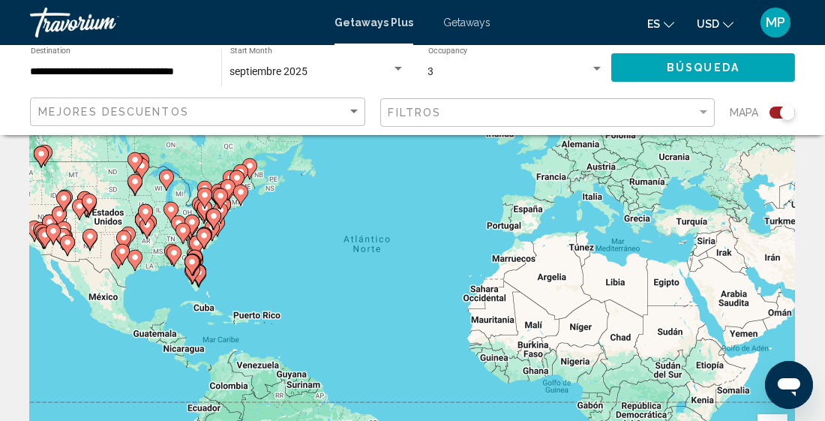
scroll to position [106, 0]
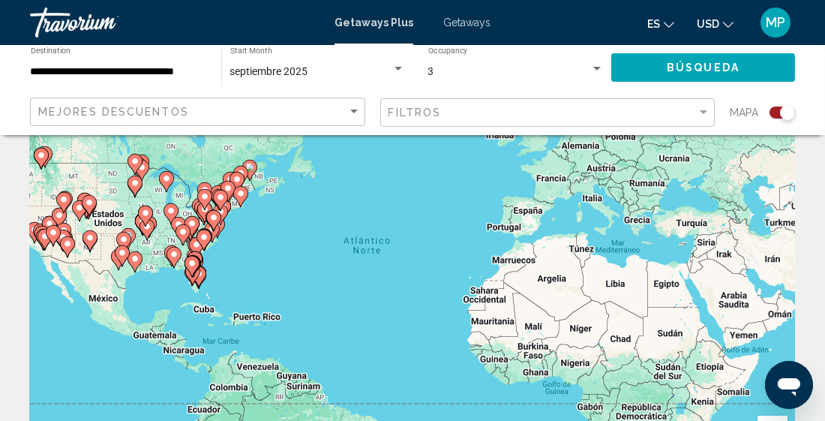
click at [79, 212] on icon "Main content" at bounding box center [79, 210] width 13 height 19
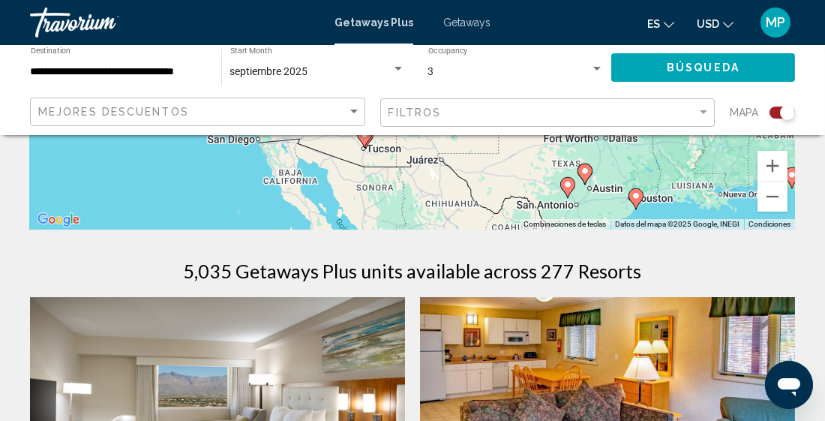
scroll to position [373, 0]
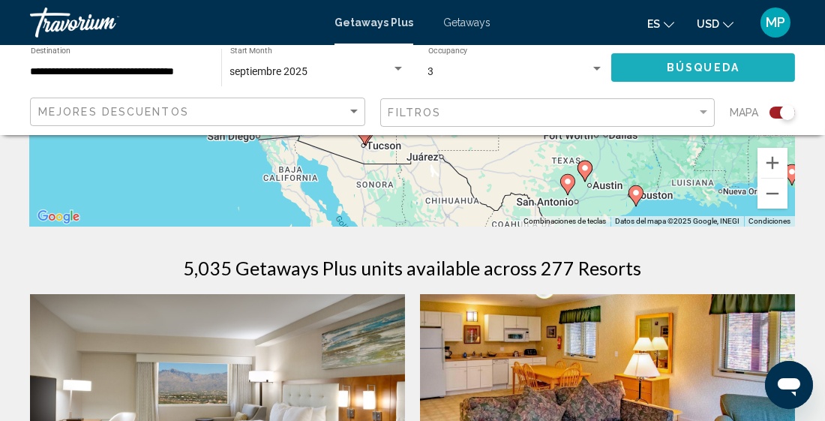
click at [640, 70] on button "Búsqueda" at bounding box center [703, 67] width 184 height 28
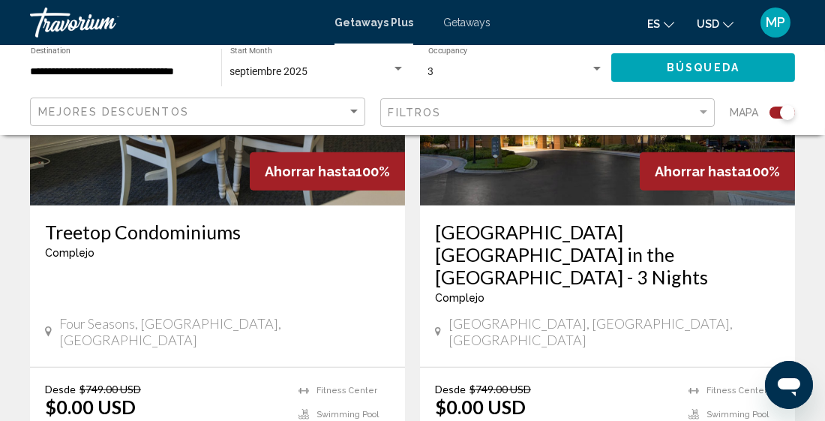
scroll to position [1778, 0]
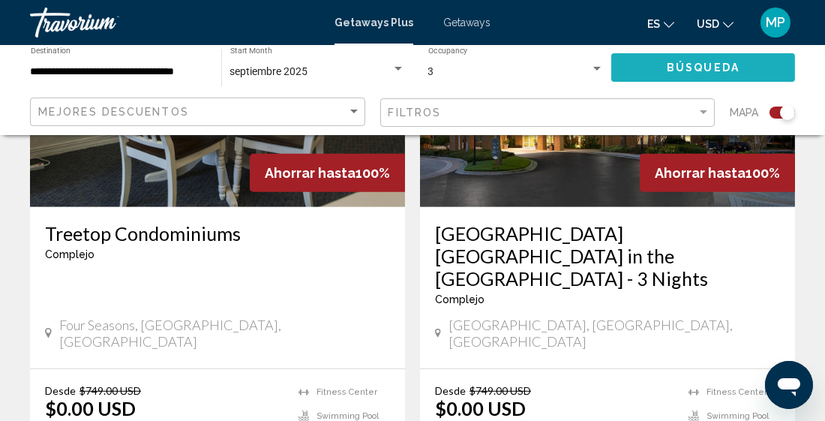
click at [739, 67] on button "Búsqueda" at bounding box center [703, 67] width 184 height 28
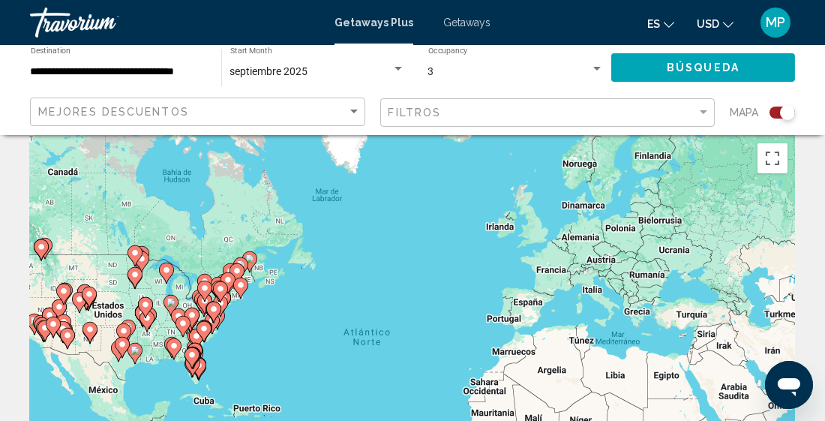
scroll to position [0, 0]
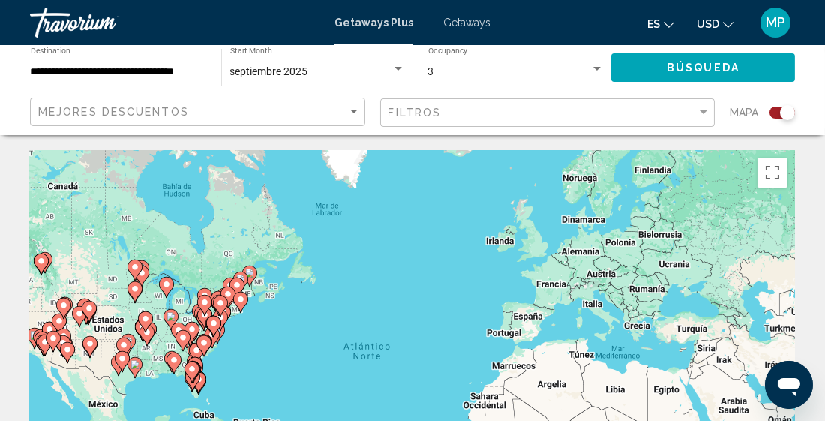
click at [55, 343] on icon "Main content" at bounding box center [52, 340] width 13 height 19
type input "**********"
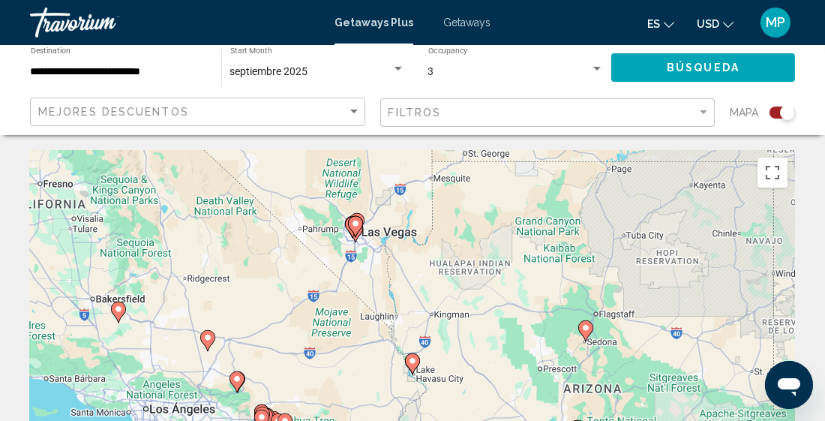
click at [744, 67] on button "Búsqueda" at bounding box center [703, 67] width 184 height 28
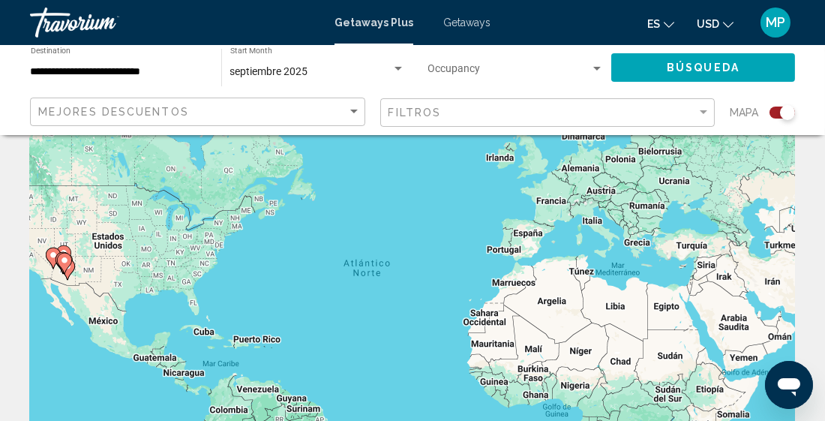
scroll to position [82, 0]
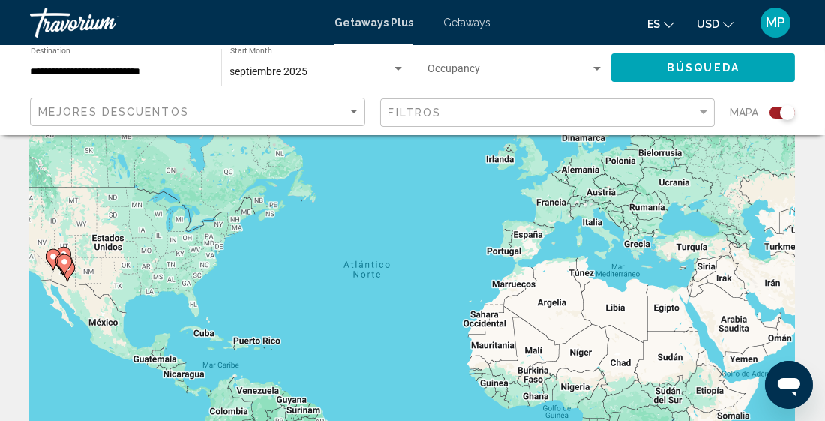
click at [191, 301] on div "Para activar la función de arrastrar con el teclado, presiona Alt + Intro. Una …" at bounding box center [412, 293] width 765 height 450
click at [187, 286] on div "Para activar la función de arrastrar con el teclado, presiona Alt + Intro. Una …" at bounding box center [412, 293] width 765 height 450
click at [187, 293] on div "Para activar la función de arrastrar con el teclado, presiona Alt + Intro. Una …" at bounding box center [412, 293] width 765 height 450
click at [186, 279] on div "Para activar la función de arrastrar con el teclado, presiona Alt + Intro. Una …" at bounding box center [412, 293] width 765 height 450
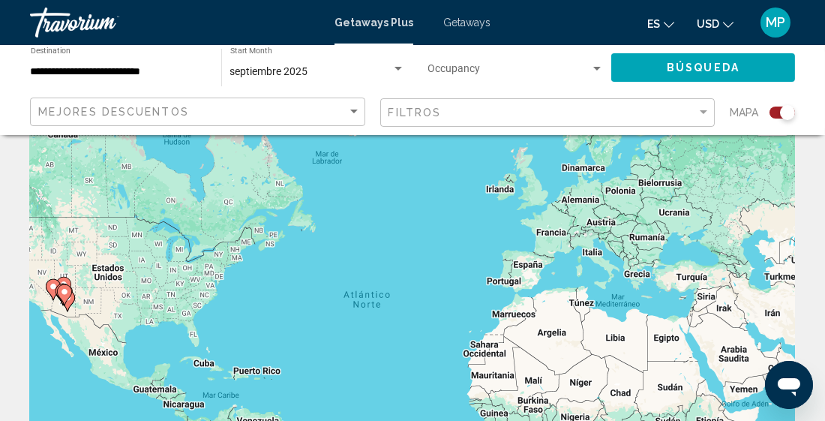
scroll to position [45, 0]
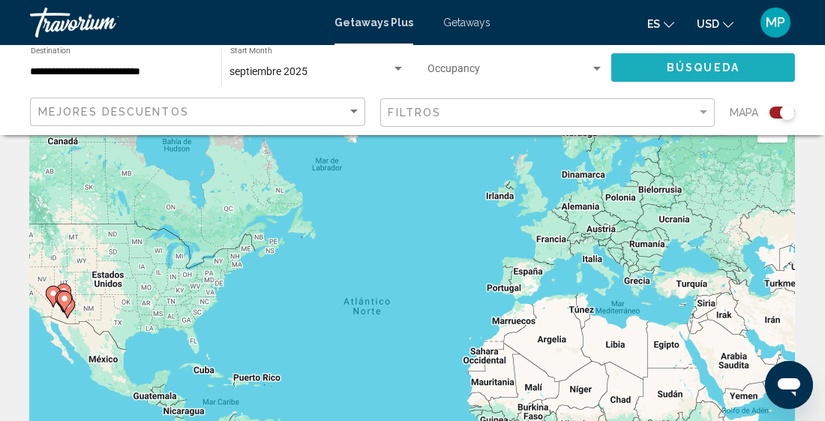
click at [692, 62] on span "Búsqueda" at bounding box center [702, 68] width 73 height 12
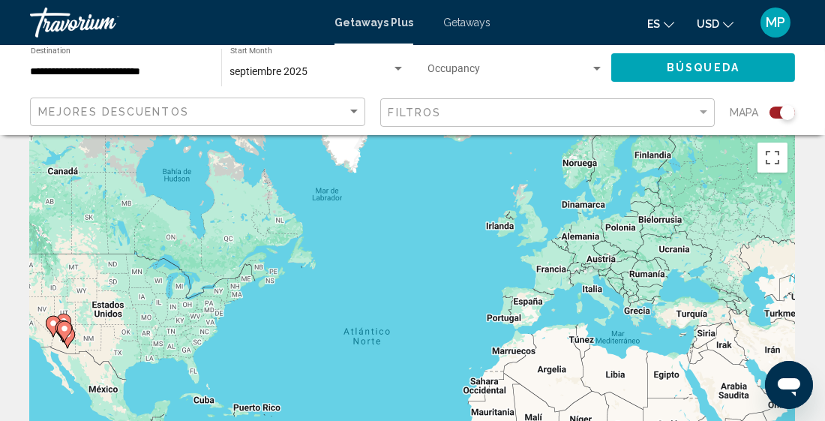
scroll to position [13, 0]
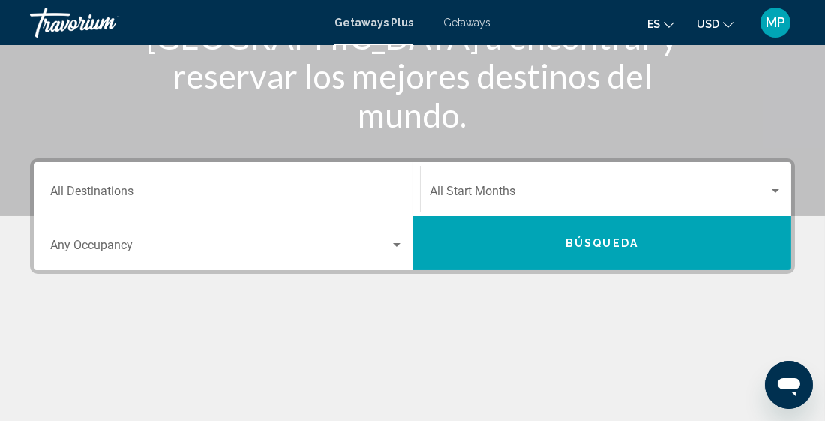
scroll to position [235, 0]
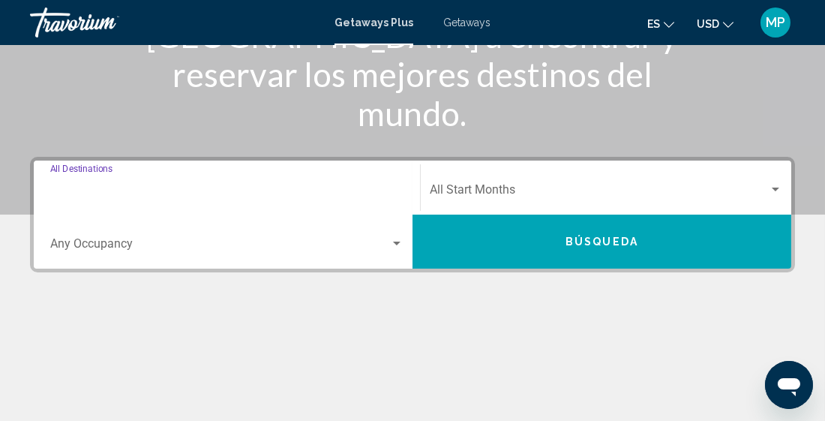
click at [133, 186] on input "Destination All Destinations" at bounding box center [226, 192] width 353 height 13
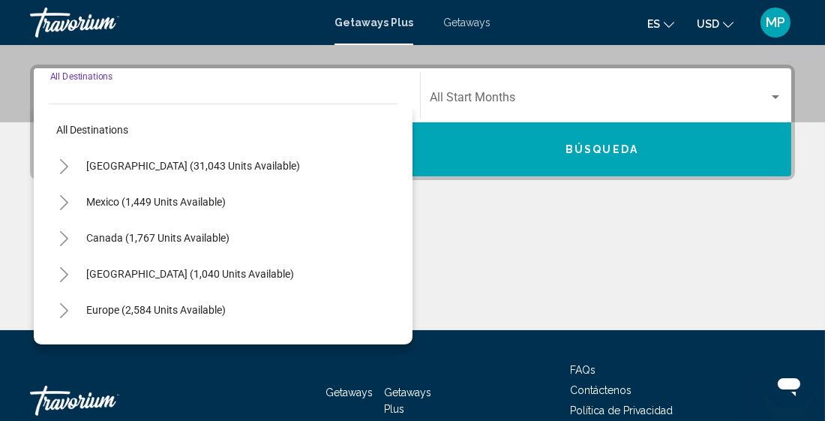
scroll to position [343, 0]
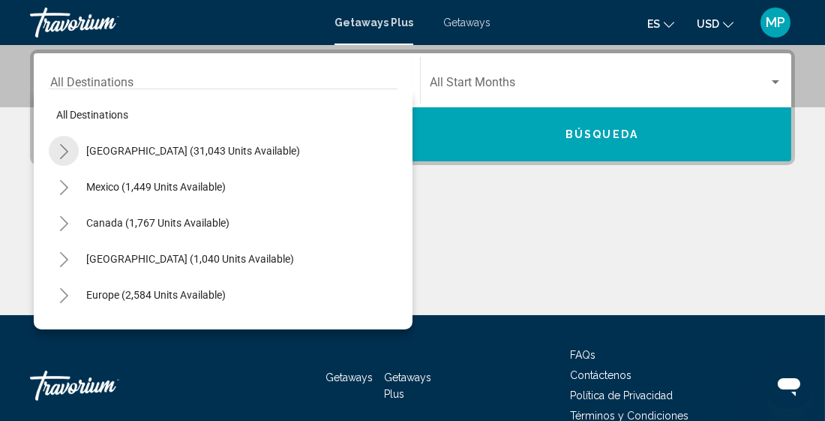
click at [61, 151] on icon "Toggle United States (31,043 units available)" at bounding box center [63, 151] width 11 height 15
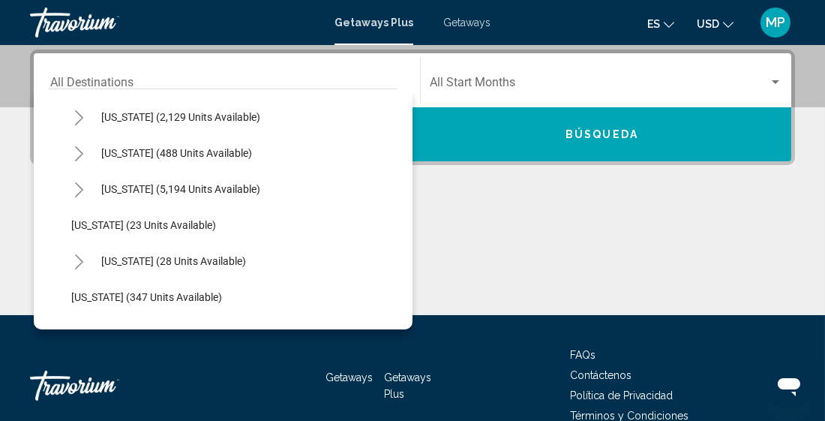
scroll to position [142, 0]
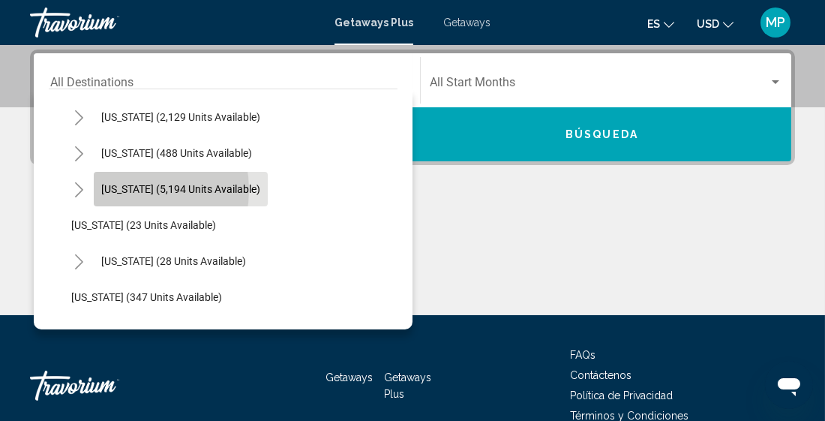
click at [119, 188] on span "[US_STATE] (5,194 units available)" at bounding box center [180, 189] width 159 height 12
type input "**********"
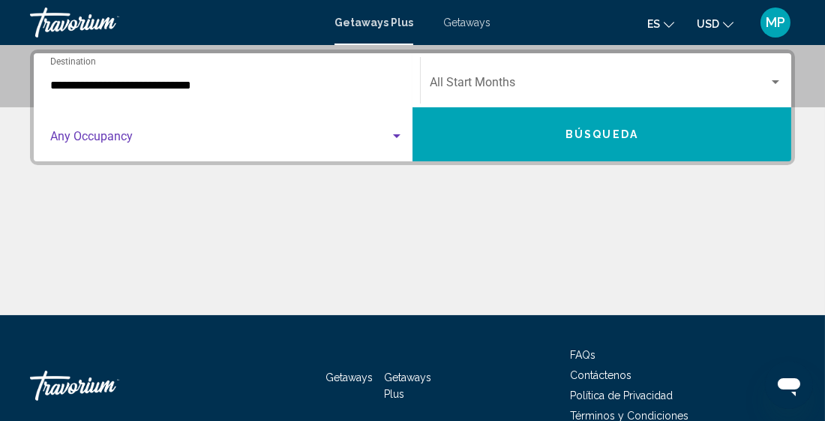
click at [394, 136] on div "Search widget" at bounding box center [396, 136] width 7 height 4
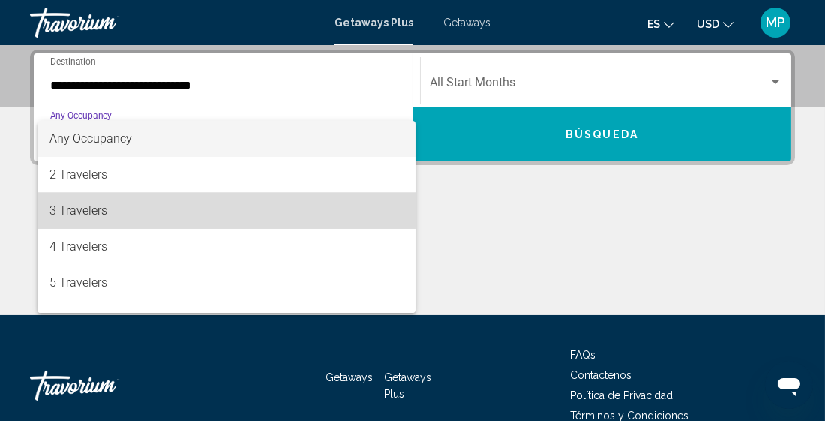
click at [107, 208] on span "3 Travelers" at bounding box center [226, 211] width 354 height 36
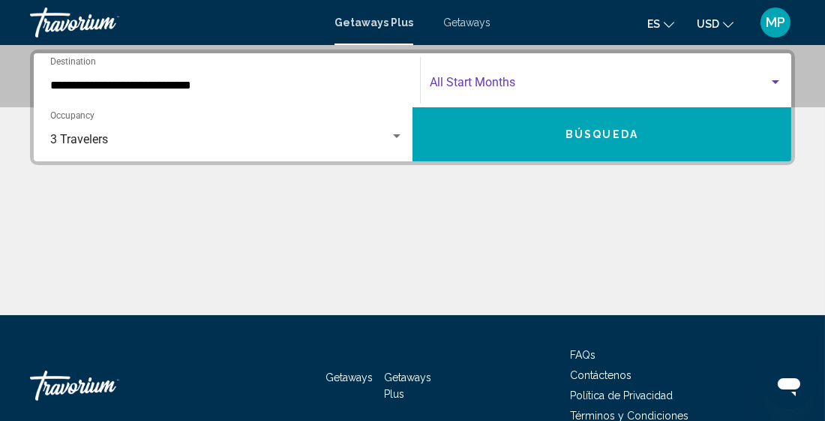
click at [774, 82] on div "Search widget" at bounding box center [774, 82] width 7 height 4
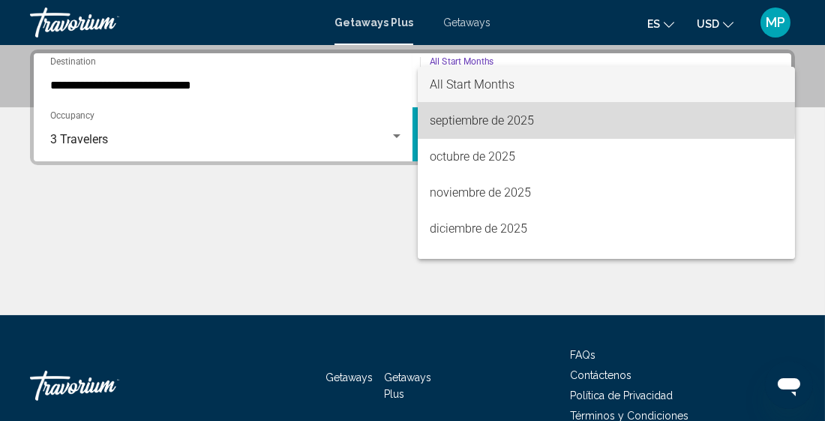
click at [570, 115] on span "septiembre de 2025" at bounding box center [606, 121] width 353 height 36
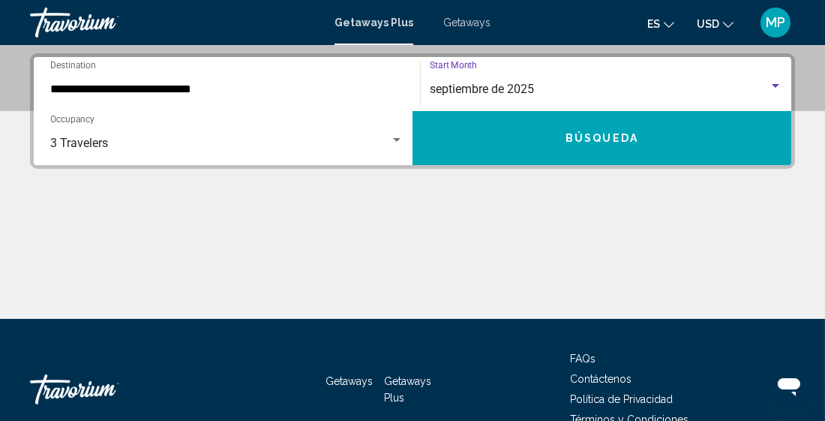
scroll to position [337, 0]
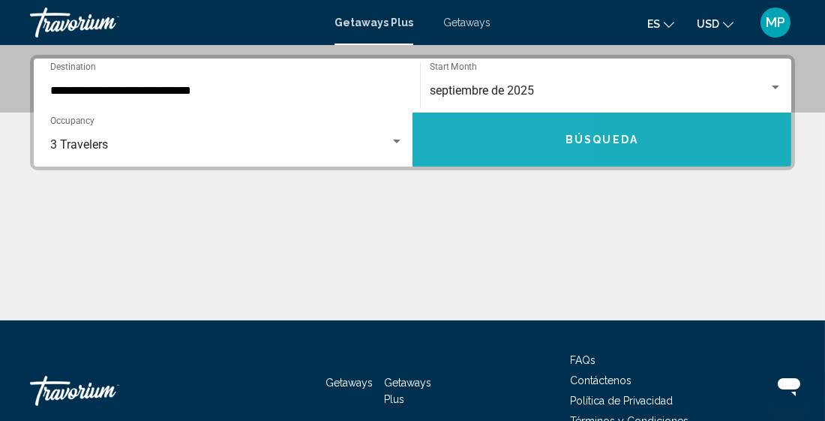
click at [504, 142] on button "Búsqueda" at bounding box center [601, 139] width 379 height 54
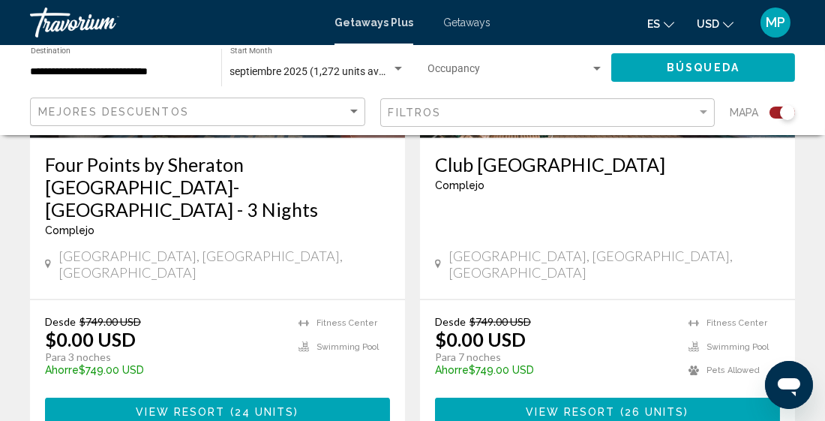
scroll to position [3559, 0]
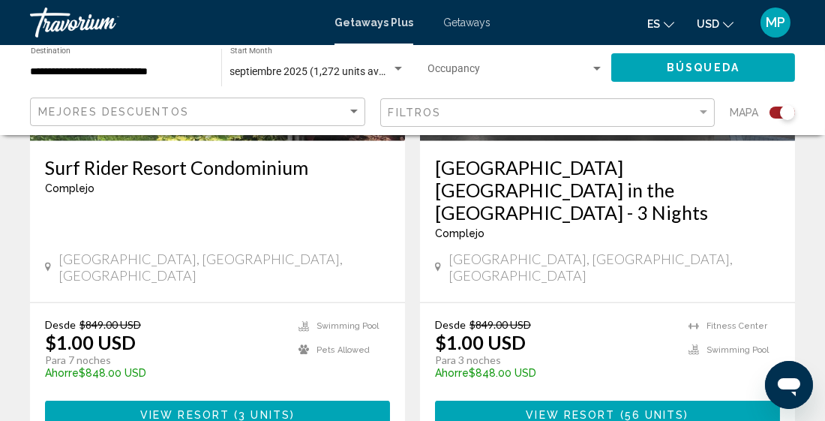
scroll to position [3493, 0]
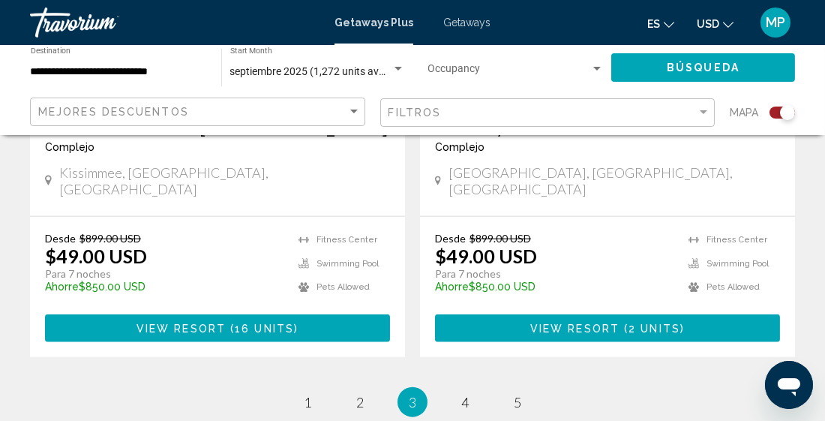
scroll to position [3493, 0]
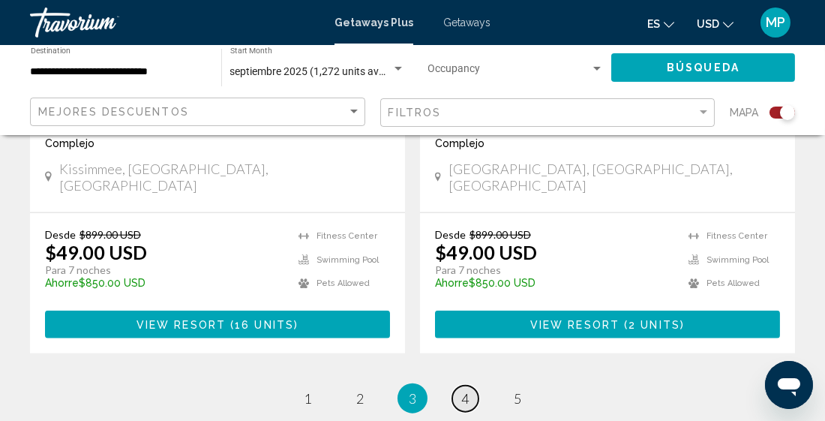
click at [466, 390] on span "4" at bounding box center [464, 398] width 7 height 16
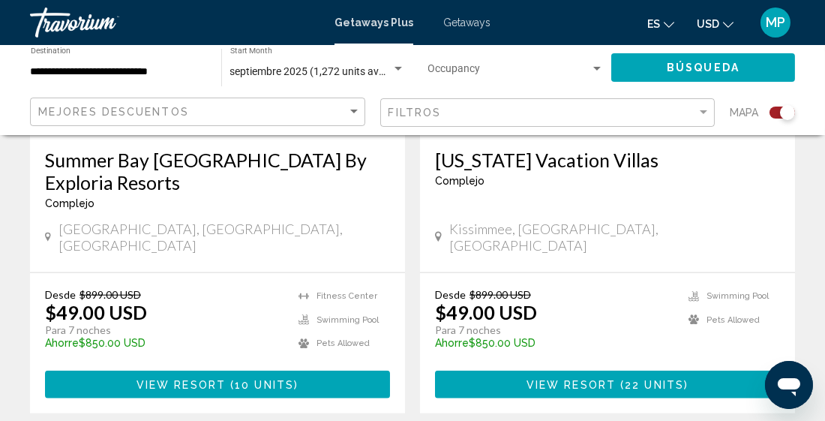
scroll to position [3479, 0]
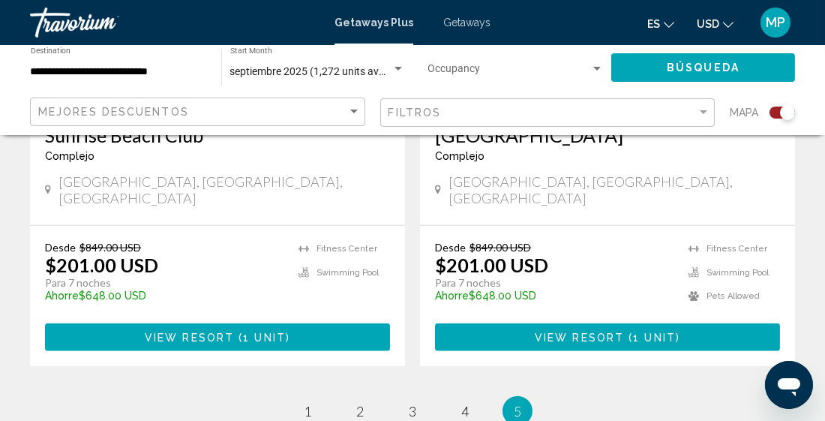
scroll to position [3435, 0]
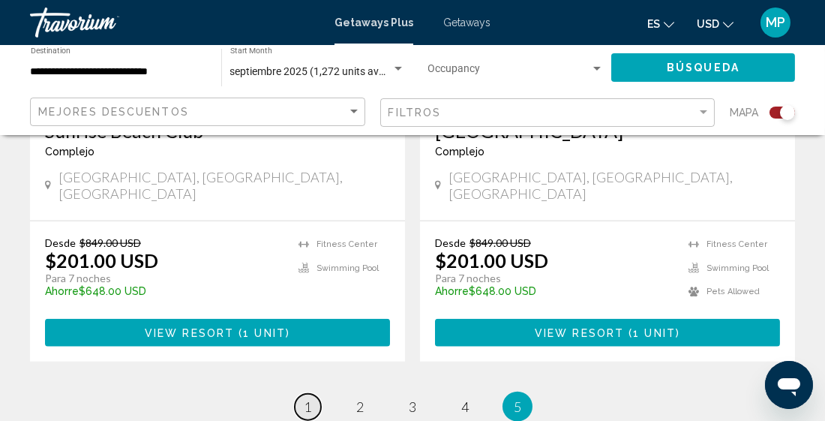
click at [310, 398] on span "1" at bounding box center [307, 406] width 7 height 16
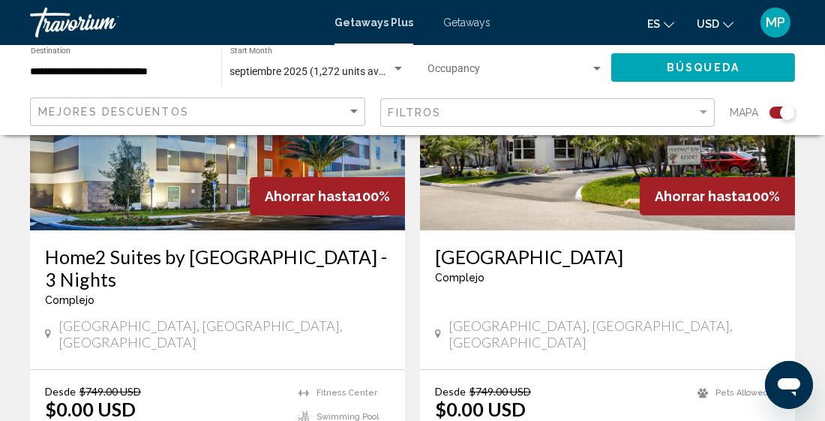
scroll to position [665, 0]
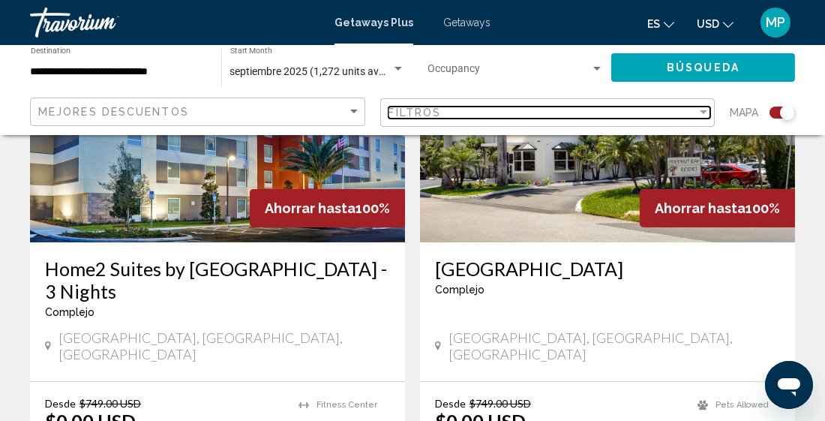
click at [458, 116] on div "Filtros" at bounding box center [542, 112] width 309 height 12
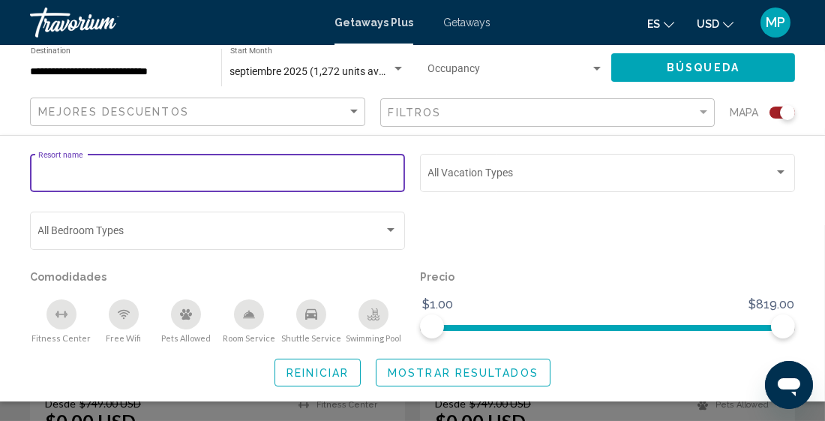
click at [123, 171] on input "Resort name" at bounding box center [217, 175] width 359 height 12
click at [274, 185] on div "**********" at bounding box center [217, 171] width 359 height 41
click at [229, 175] on input "**********" at bounding box center [217, 175] width 359 height 12
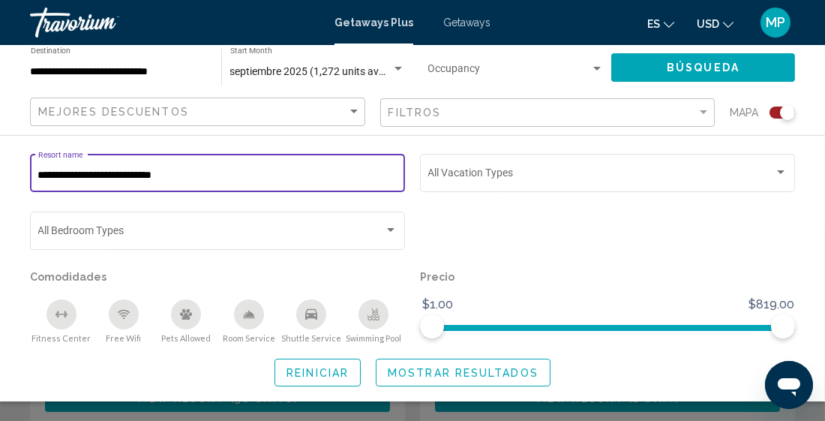
scroll to position [767, 0]
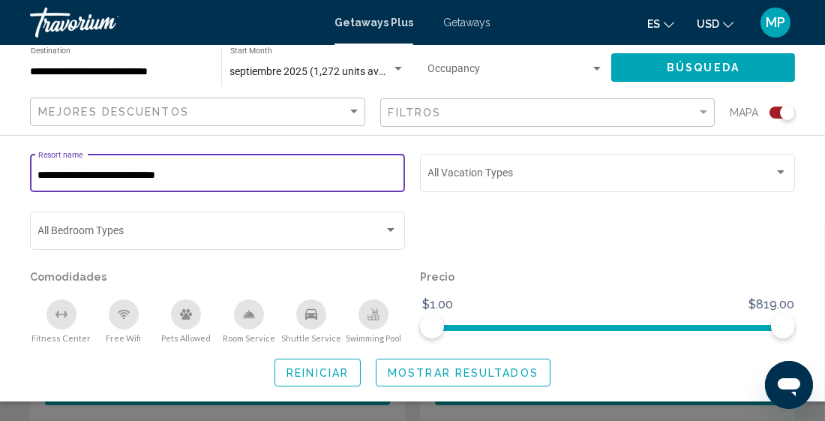
click at [217, 169] on input "**********" at bounding box center [217, 175] width 359 height 12
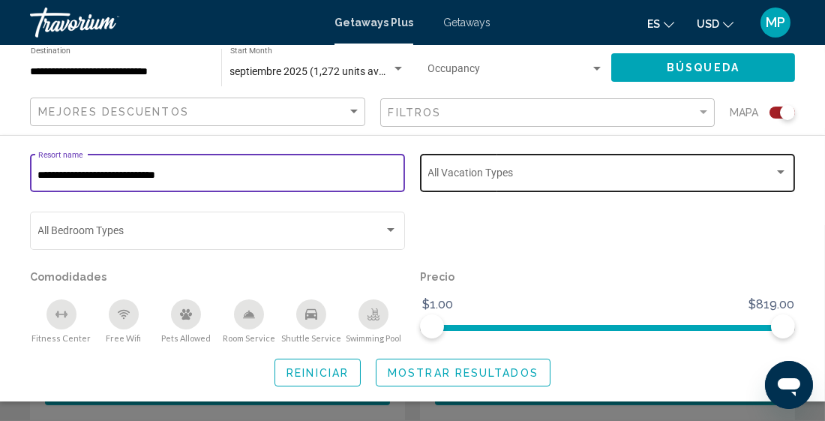
type input "**********"
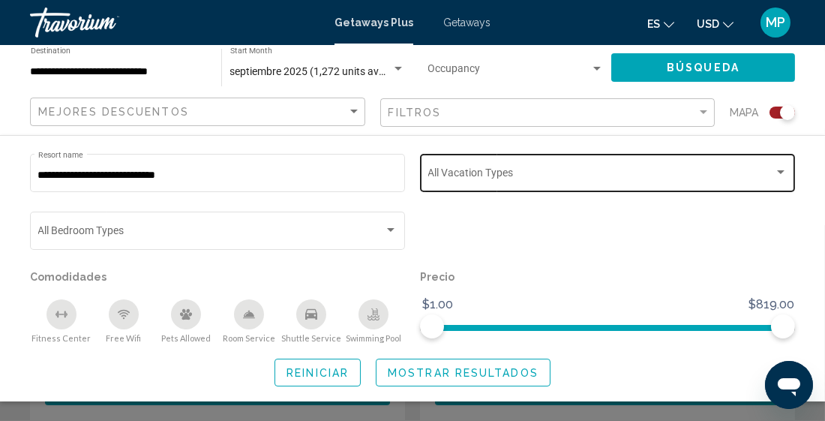
click at [606, 166] on div "Vacation Types All Vacation Types" at bounding box center [607, 171] width 359 height 41
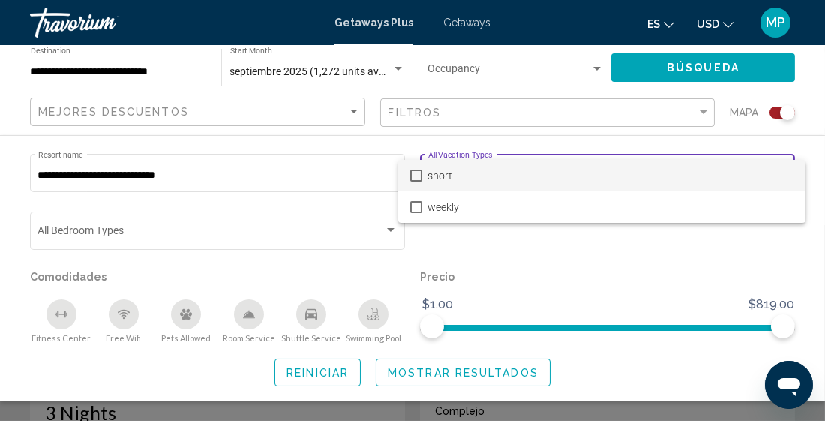
scroll to position [543, 0]
click at [192, 169] on div at bounding box center [412, 210] width 825 height 421
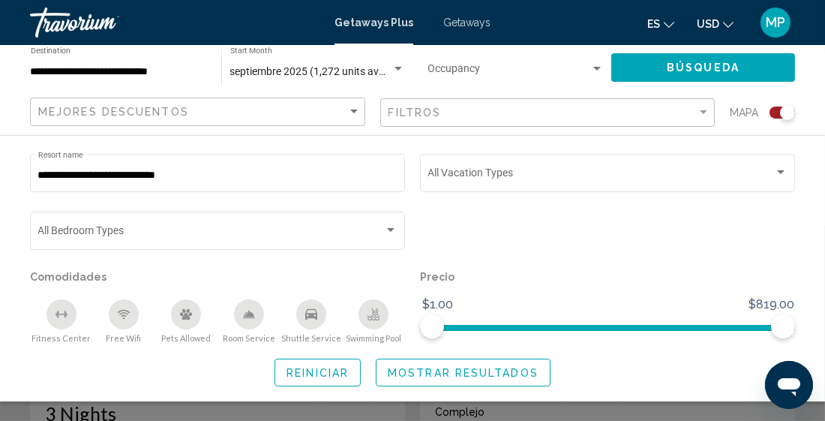
click at [678, 62] on span "Búsqueda" at bounding box center [702, 68] width 73 height 12
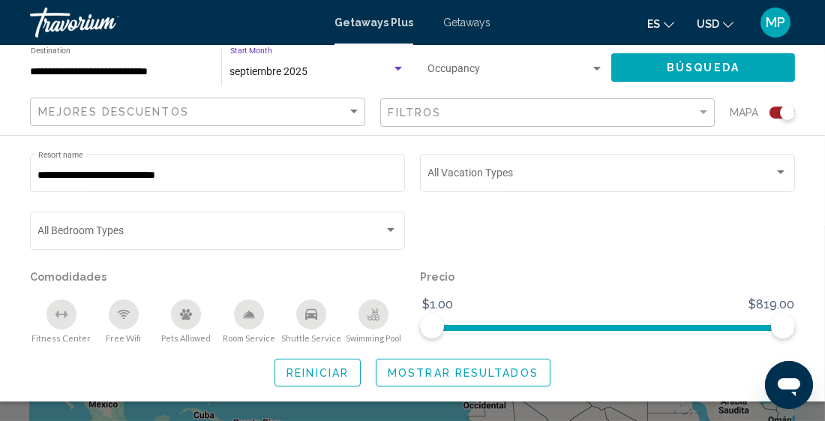
click at [394, 70] on div "Search widget" at bounding box center [397, 69] width 13 height 12
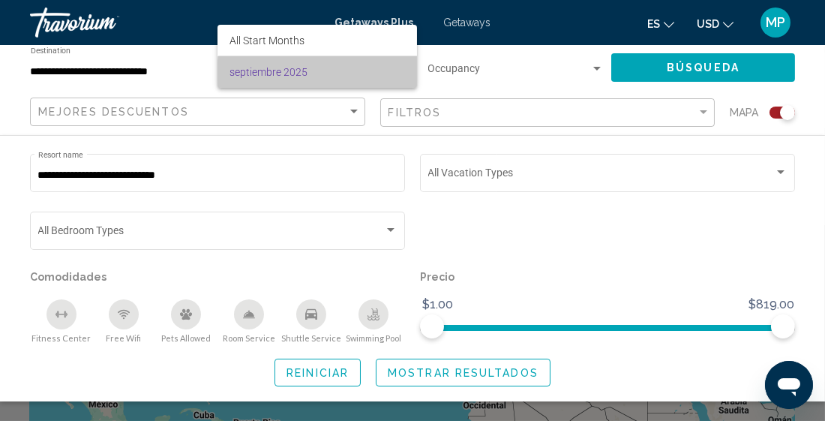
click at [381, 76] on span "septiembre 2025" at bounding box center [316, 71] width 175 height 31
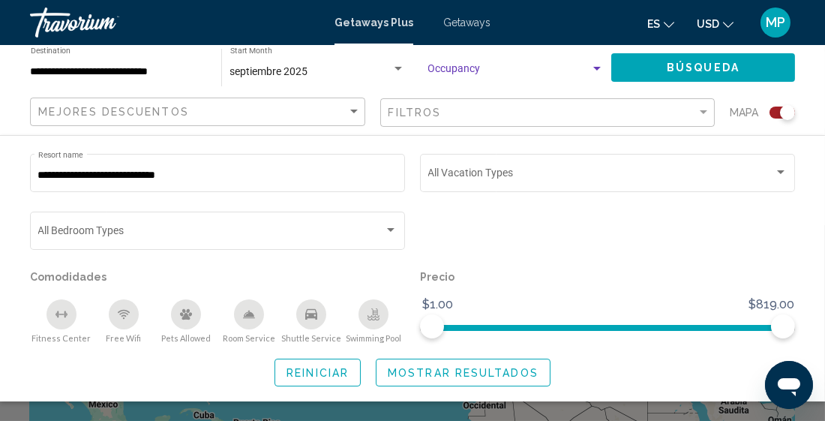
click at [592, 68] on div "Search widget" at bounding box center [596, 69] width 13 height 12
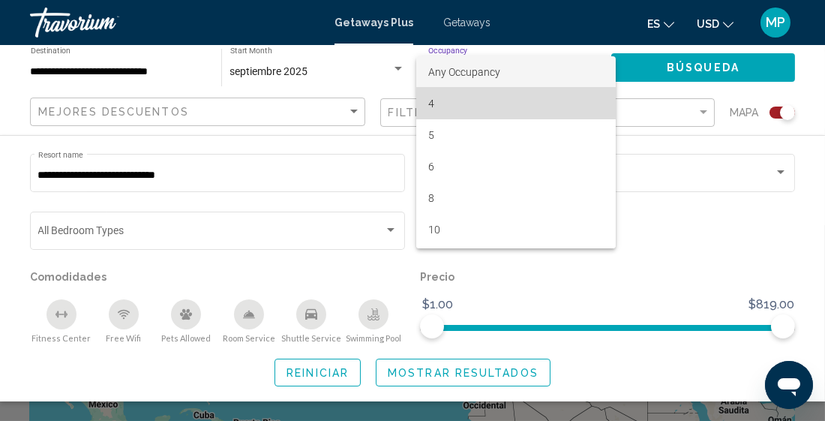
click at [530, 104] on span "4" at bounding box center [515, 103] width 175 height 31
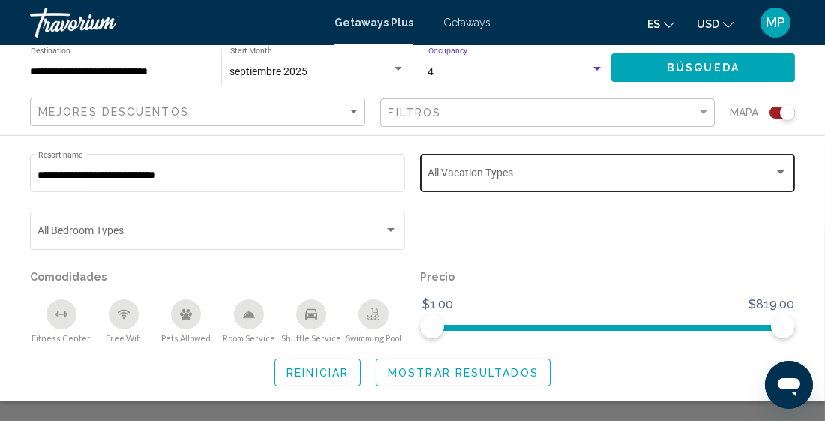
scroll to position [217, 0]
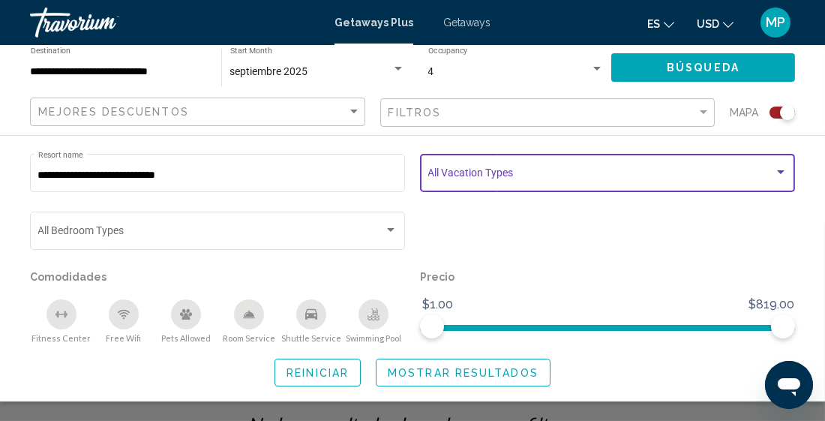
click at [782, 170] on div "Search widget" at bounding box center [780, 172] width 13 height 12
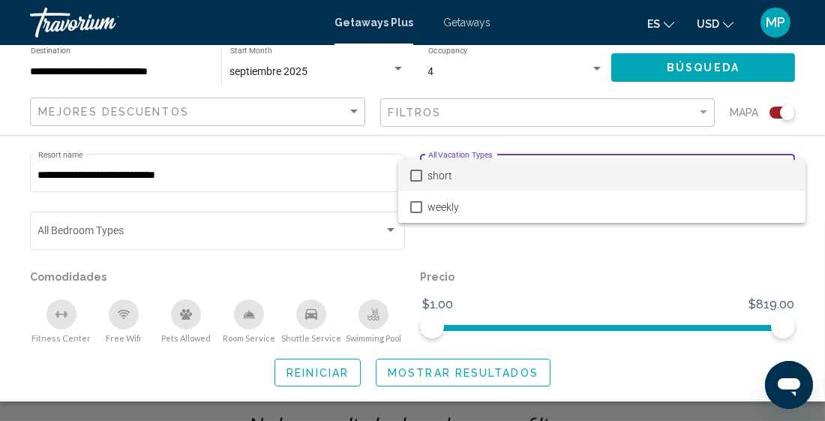
click at [160, 178] on div at bounding box center [412, 210] width 825 height 421
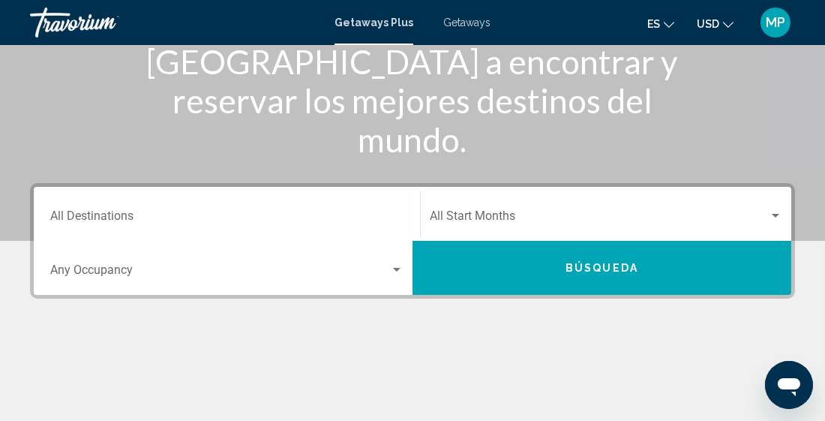
scroll to position [215, 0]
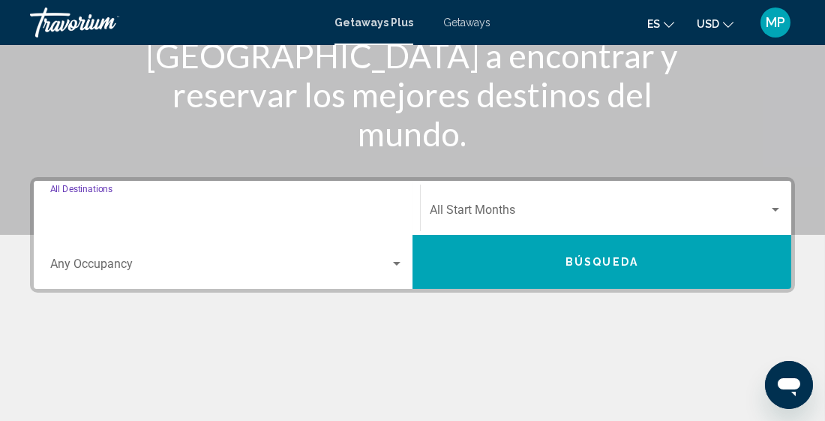
click at [132, 208] on input "Destination All Destinations" at bounding box center [226, 212] width 353 height 13
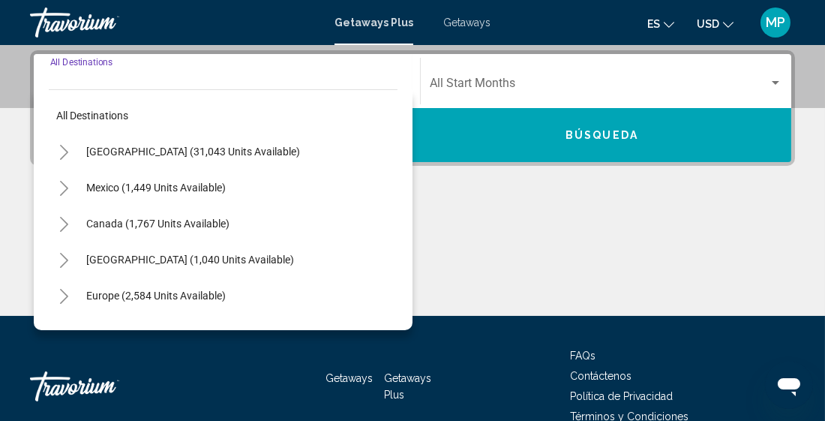
scroll to position [343, 0]
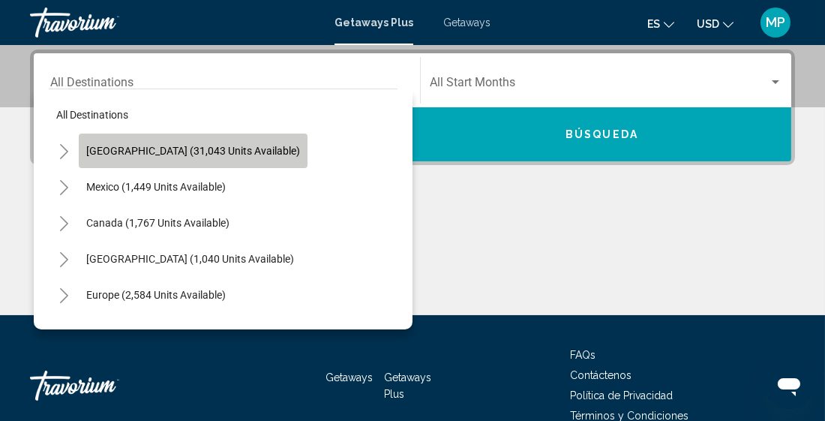
click at [195, 157] on button "[GEOGRAPHIC_DATA] (31,043 units available)" at bounding box center [193, 150] width 229 height 34
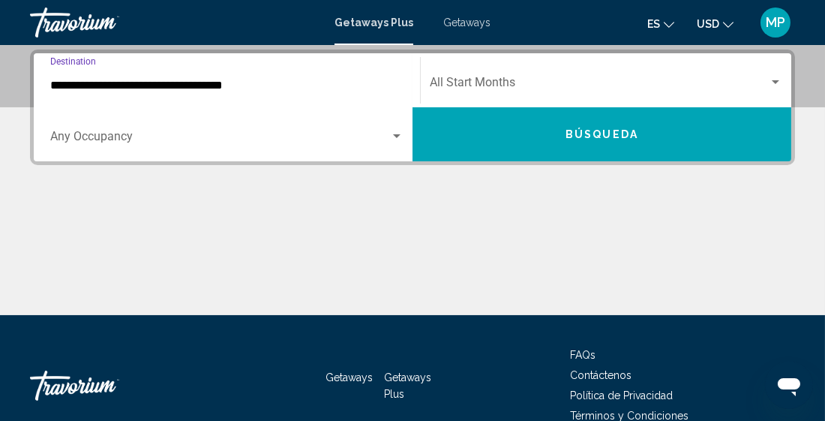
click at [236, 80] on input "**********" at bounding box center [226, 85] width 353 height 13
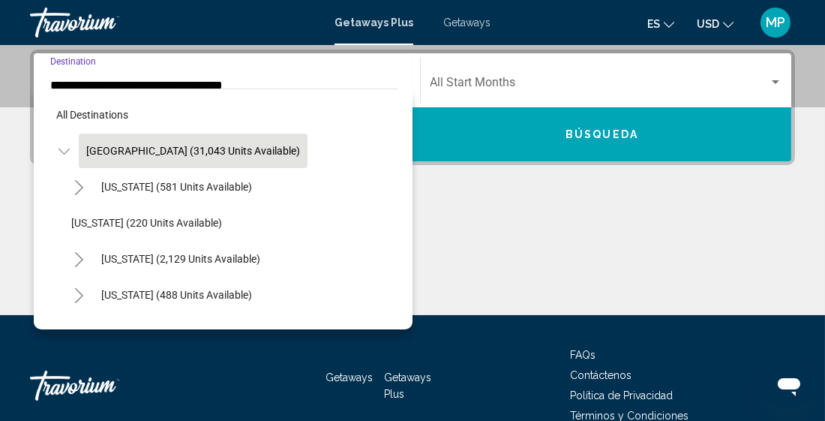
scroll to position [282, 0]
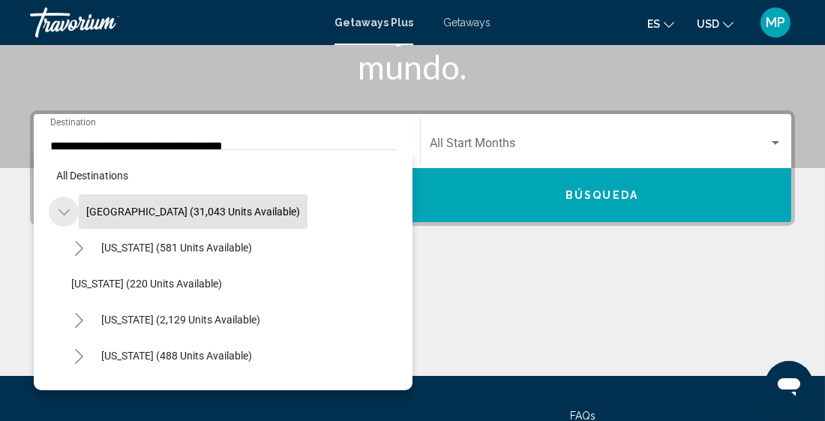
click at [67, 214] on icon "Toggle United States (31,043 units available)" at bounding box center [63, 212] width 11 height 15
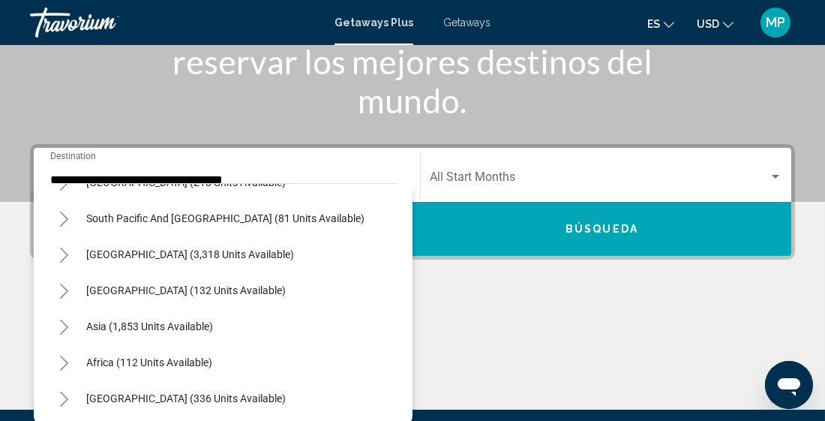
scroll to position [247, 0]
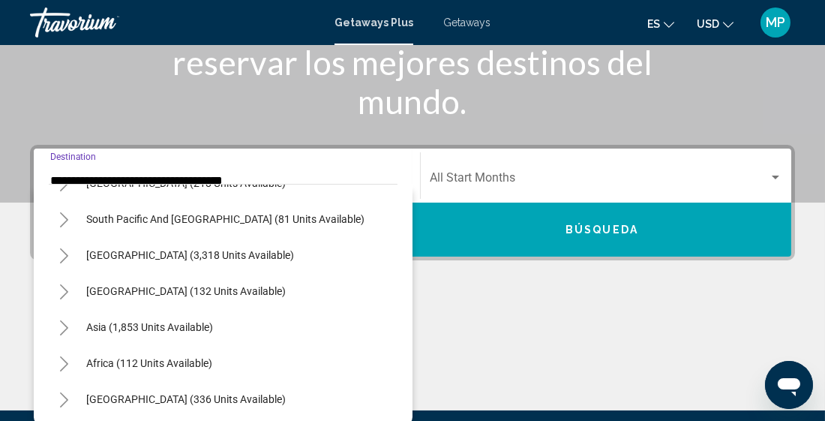
click at [196, 181] on input "**********" at bounding box center [226, 180] width 353 height 13
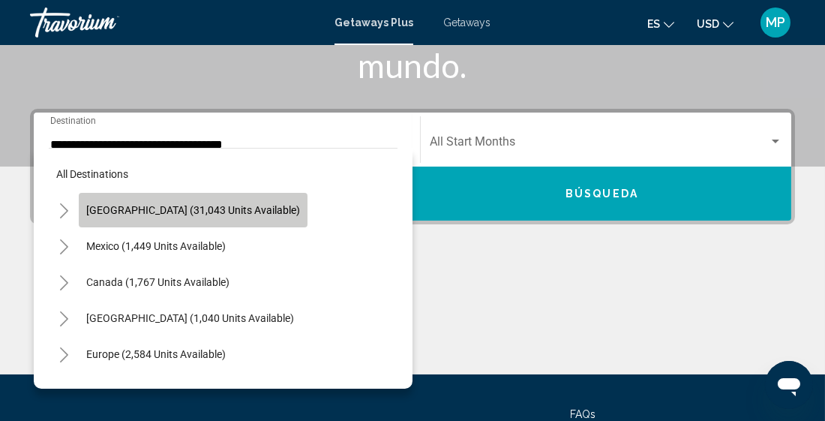
click at [250, 207] on span "[GEOGRAPHIC_DATA] (31,043 units available)" at bounding box center [193, 210] width 214 height 12
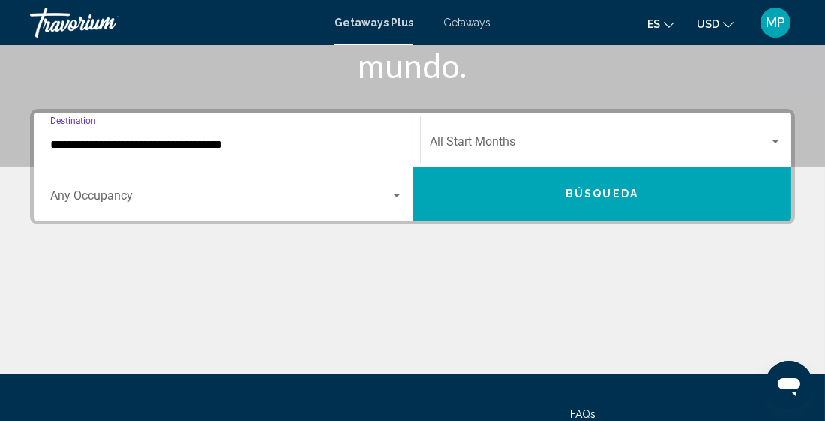
scroll to position [343, 0]
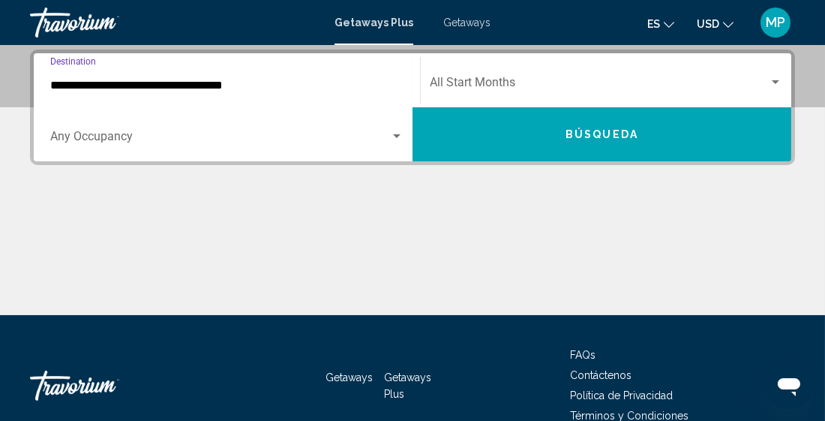
click at [226, 80] on input "**********" at bounding box center [226, 85] width 353 height 13
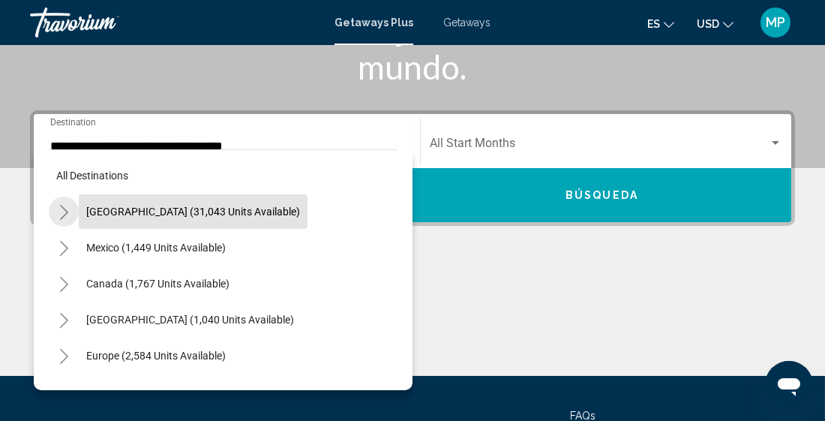
click at [59, 208] on icon "Toggle United States (31,043 units available)" at bounding box center [63, 212] width 11 height 15
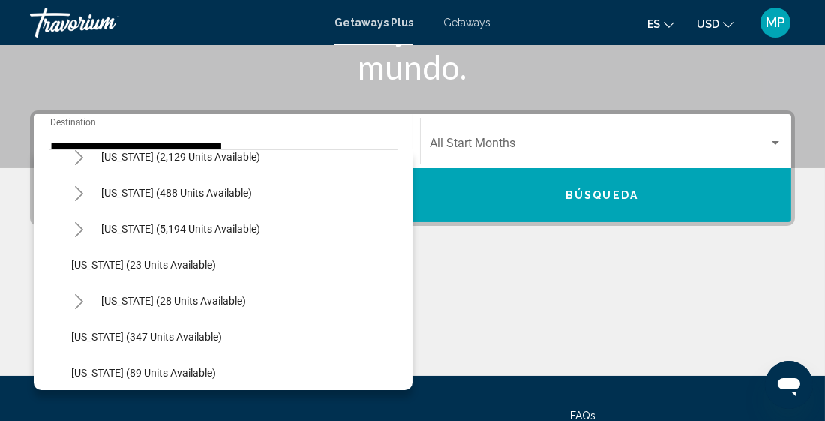
scroll to position [169, 0]
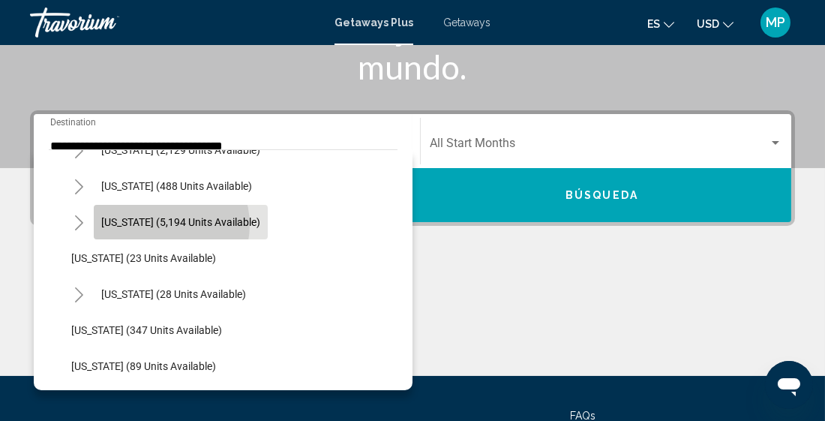
click at [161, 223] on span "[US_STATE] (5,194 units available)" at bounding box center [180, 222] width 159 height 12
type input "**********"
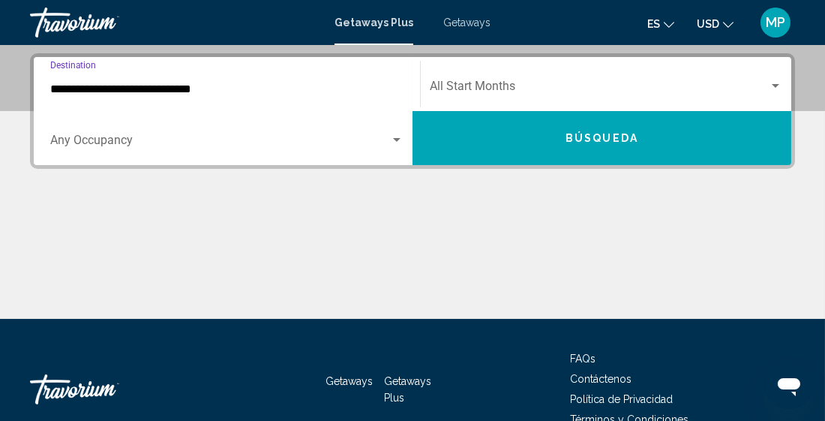
scroll to position [343, 0]
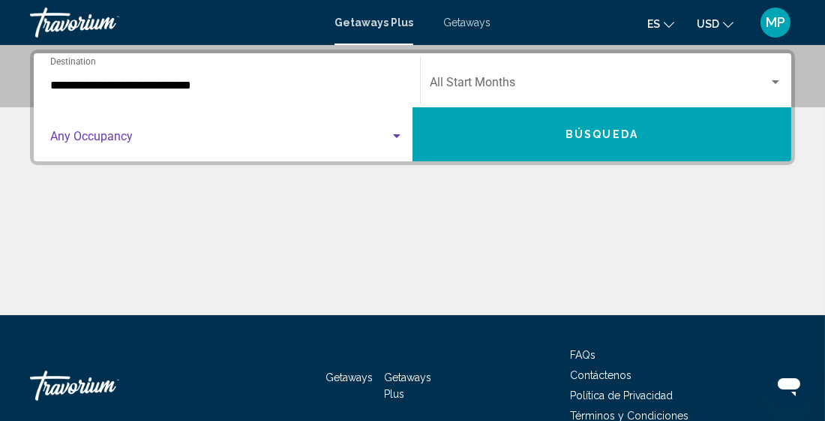
click at [395, 136] on div "Search widget" at bounding box center [396, 136] width 7 height 4
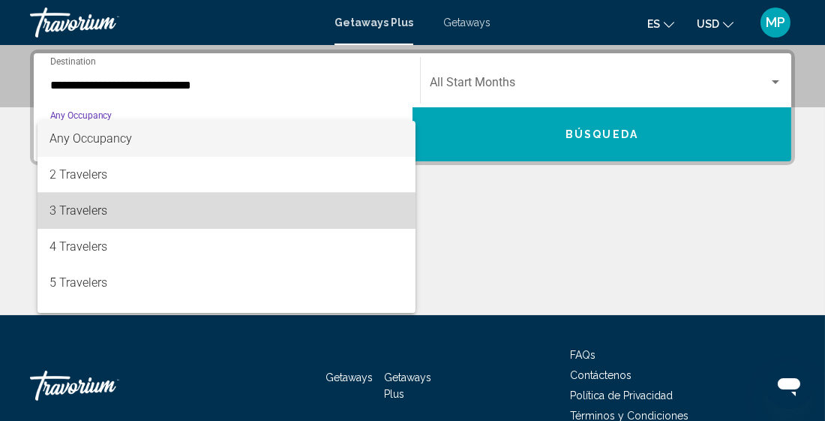
click at [188, 201] on span "3 Travelers" at bounding box center [226, 211] width 354 height 36
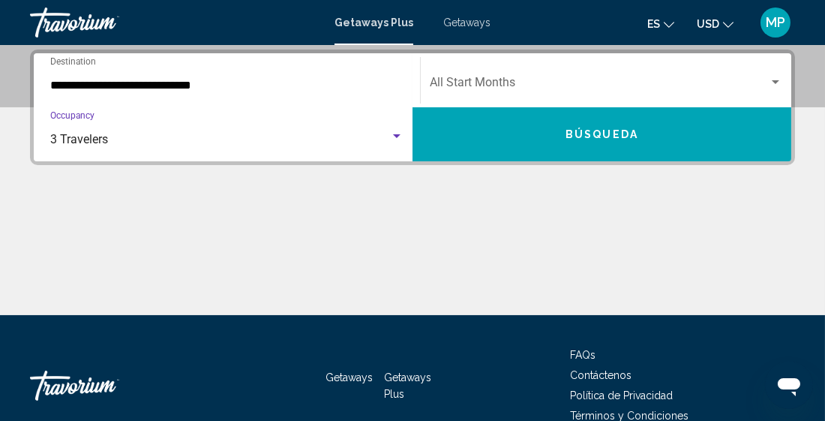
click at [775, 84] on div "Search widget" at bounding box center [774, 82] width 13 height 12
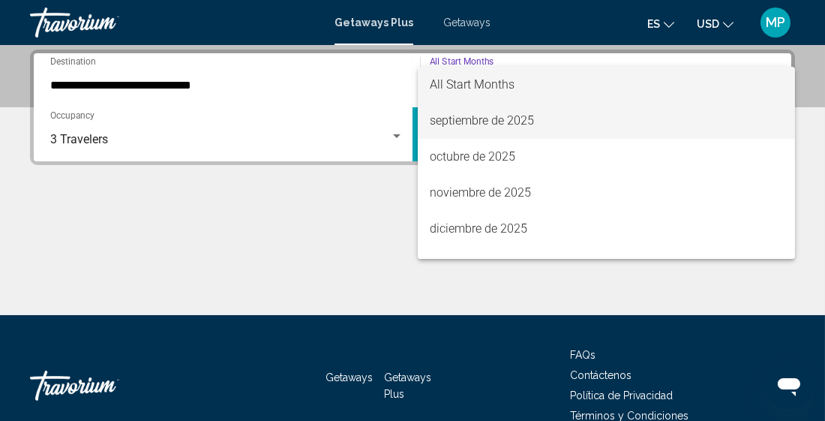
click at [592, 112] on span "septiembre de 2025" at bounding box center [606, 121] width 353 height 36
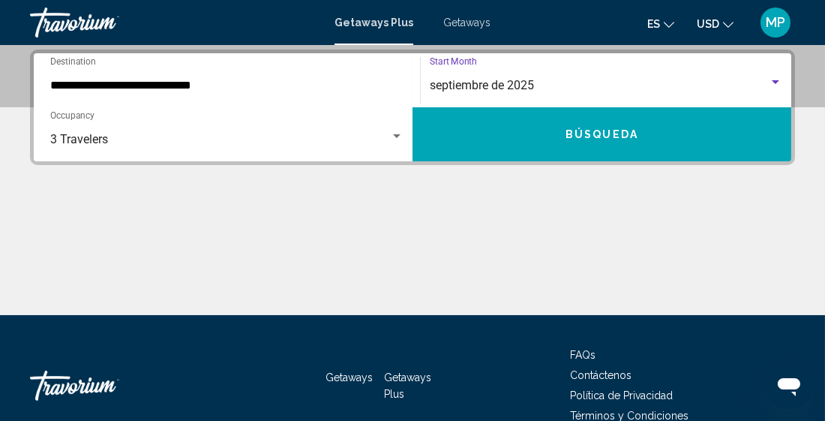
click at [589, 129] on span "Búsqueda" at bounding box center [601, 135] width 73 height 12
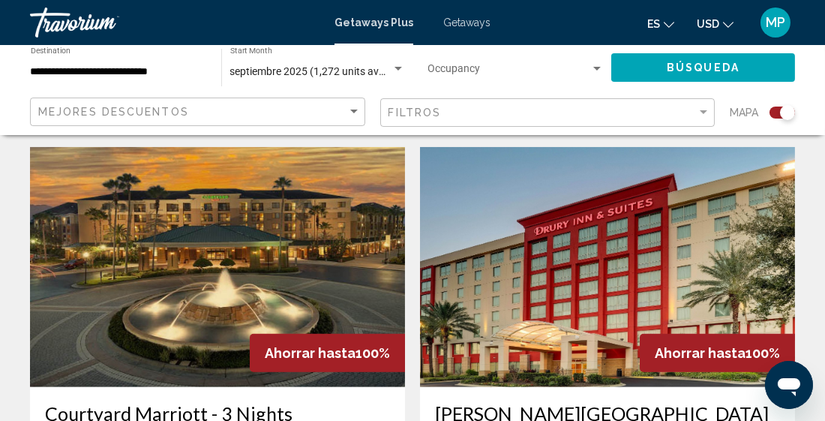
scroll to position [2210, 0]
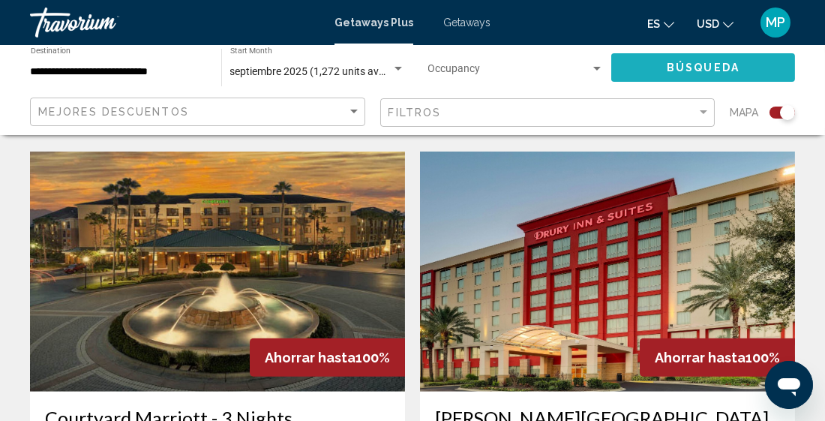
click at [649, 62] on button "Búsqueda" at bounding box center [703, 67] width 184 height 28
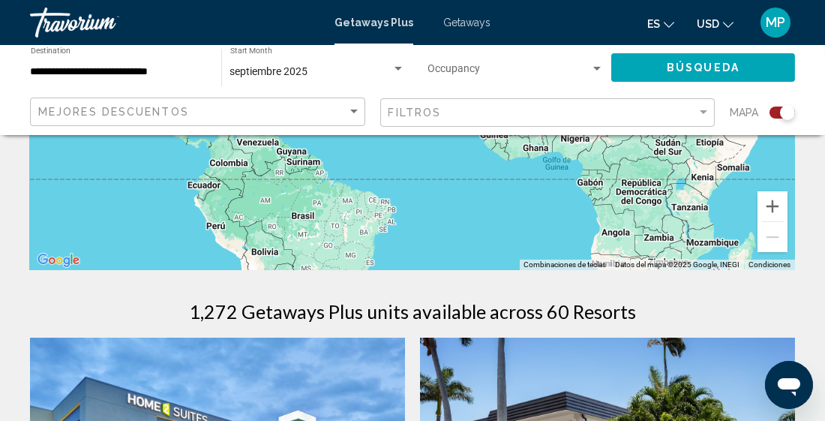
scroll to position [328, 0]
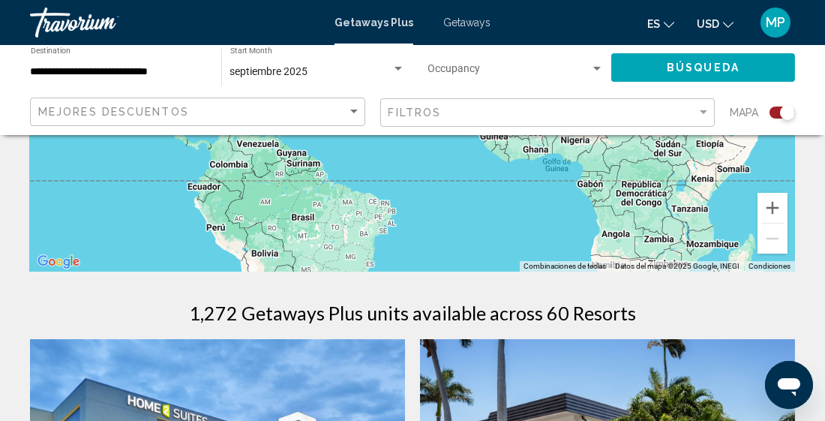
click at [786, 113] on div "Search widget" at bounding box center [787, 112] width 15 height 15
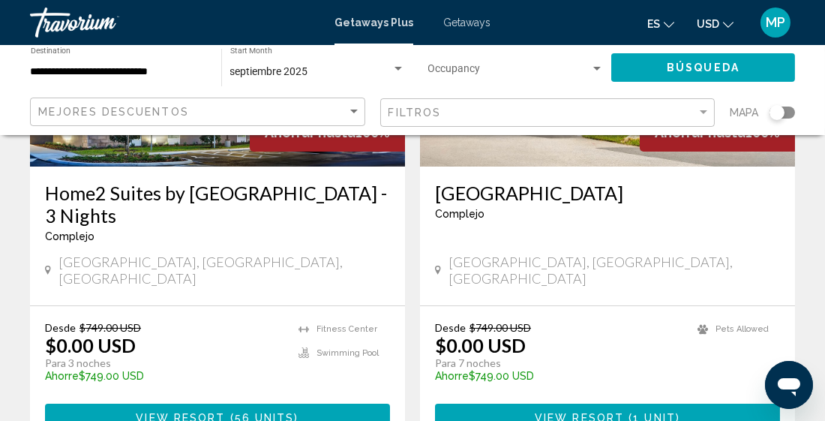
scroll to position [279, 0]
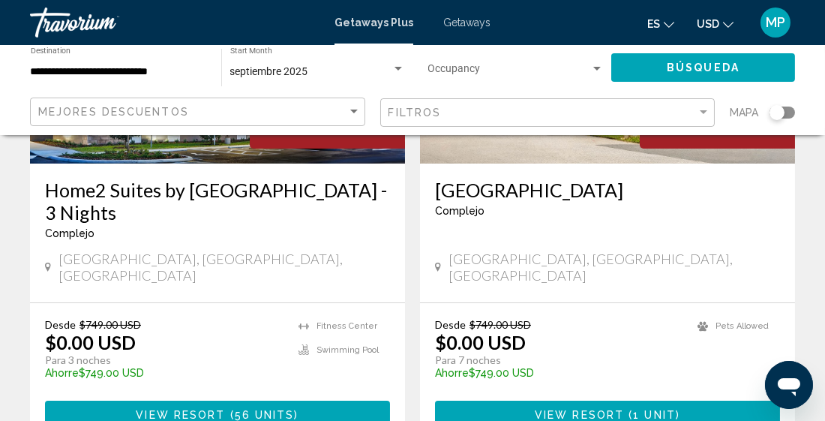
click at [789, 385] on icon "Abrir ventana de mensajería" at bounding box center [788, 386] width 22 height 18
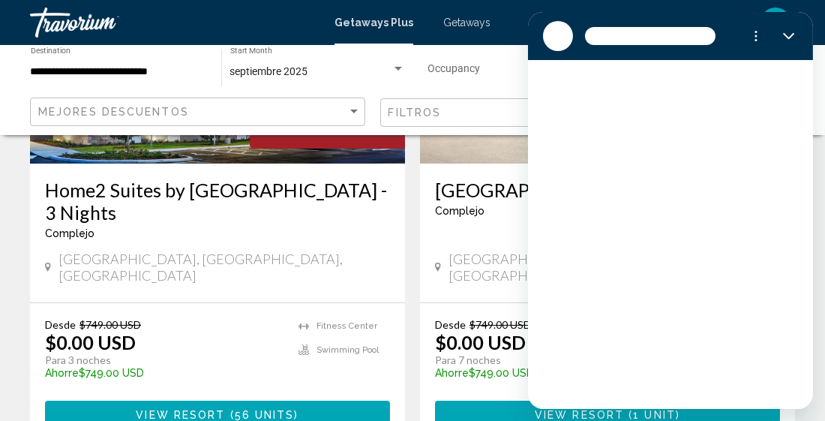
scroll to position [0, 0]
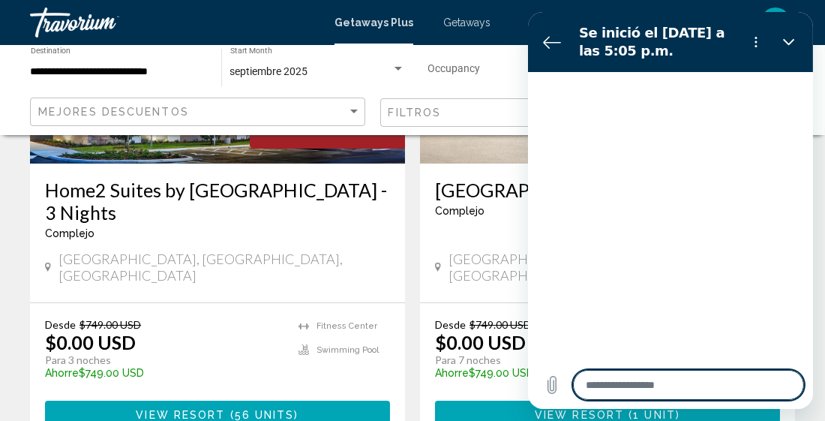
type textarea "*"
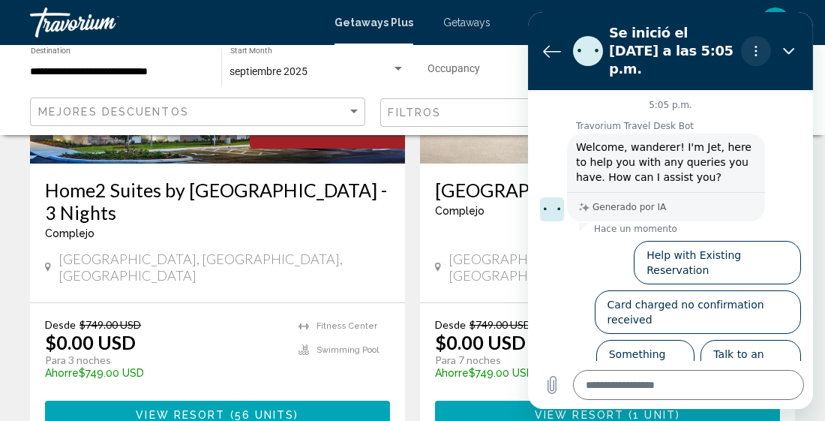
click at [753, 45] on icon "Menú de opciones" at bounding box center [755, 51] width 12 height 12
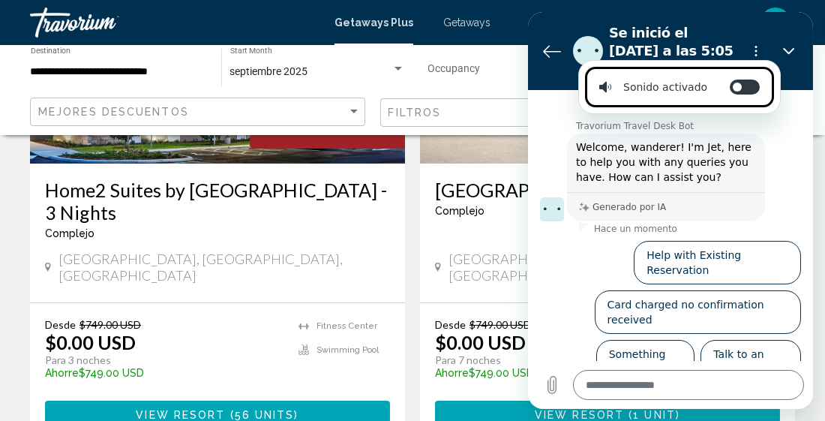
click at [607, 89] on icon at bounding box center [604, 87] width 12 height 12
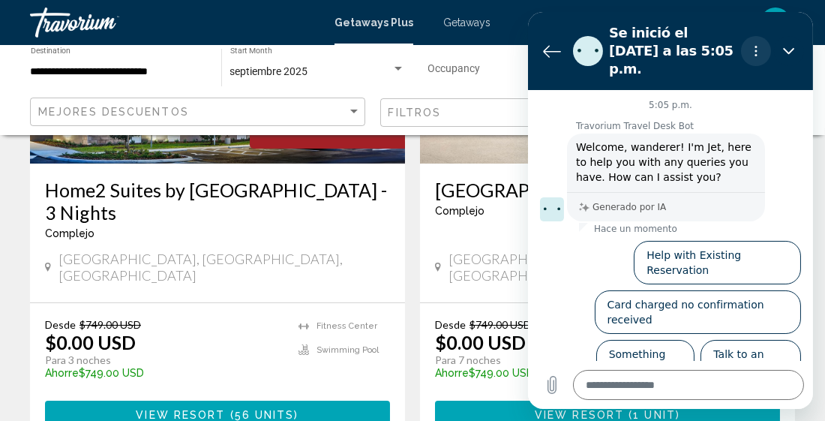
click at [756, 45] on icon "Menú de opciones" at bounding box center [755, 51] width 12 height 12
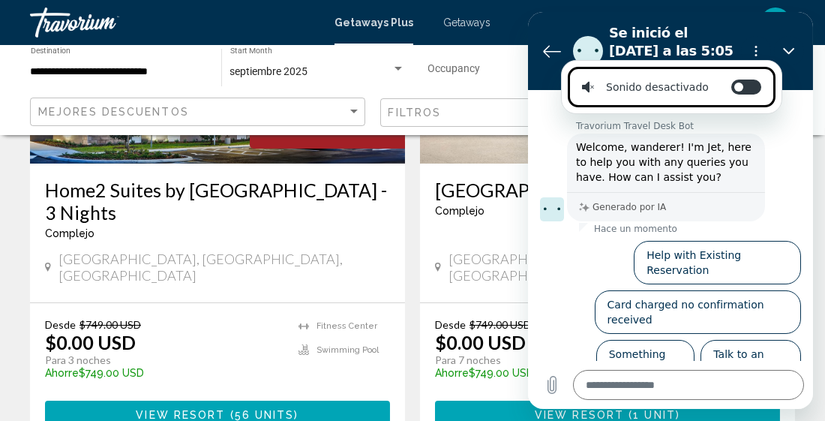
click at [642, 84] on div "Sonido desactivado" at bounding box center [644, 86] width 127 height 15
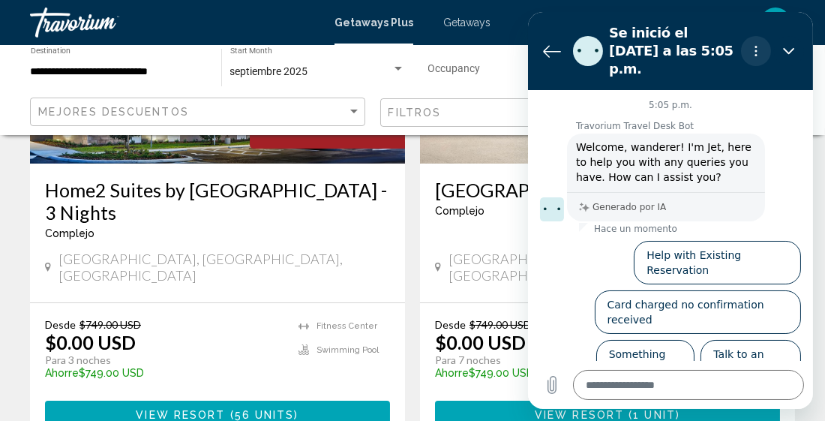
click at [754, 45] on icon "Menú de opciones" at bounding box center [755, 51] width 12 height 12
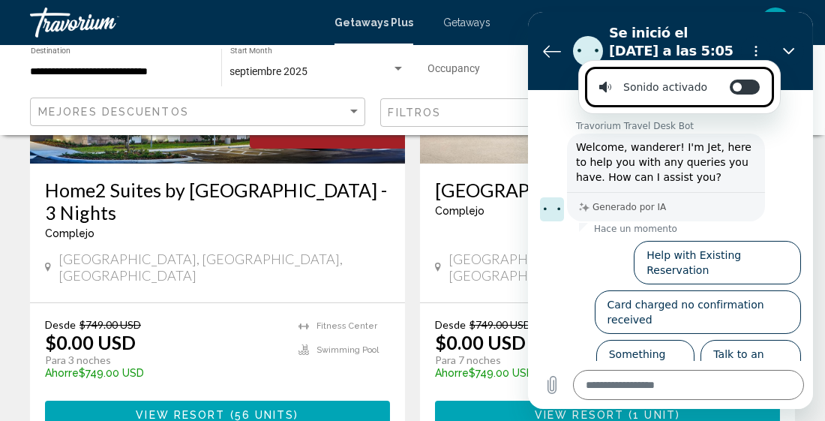
click at [687, 85] on div "Sonido activado" at bounding box center [652, 86] width 108 height 15
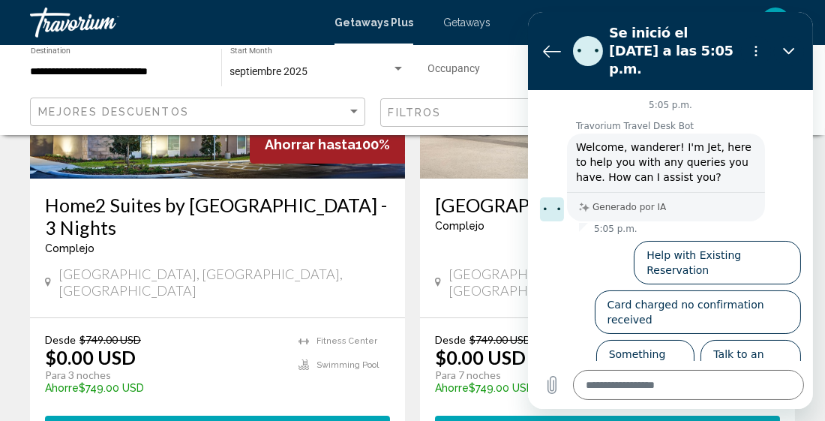
scroll to position [260, 0]
